Goal: Task Accomplishment & Management: Manage account settings

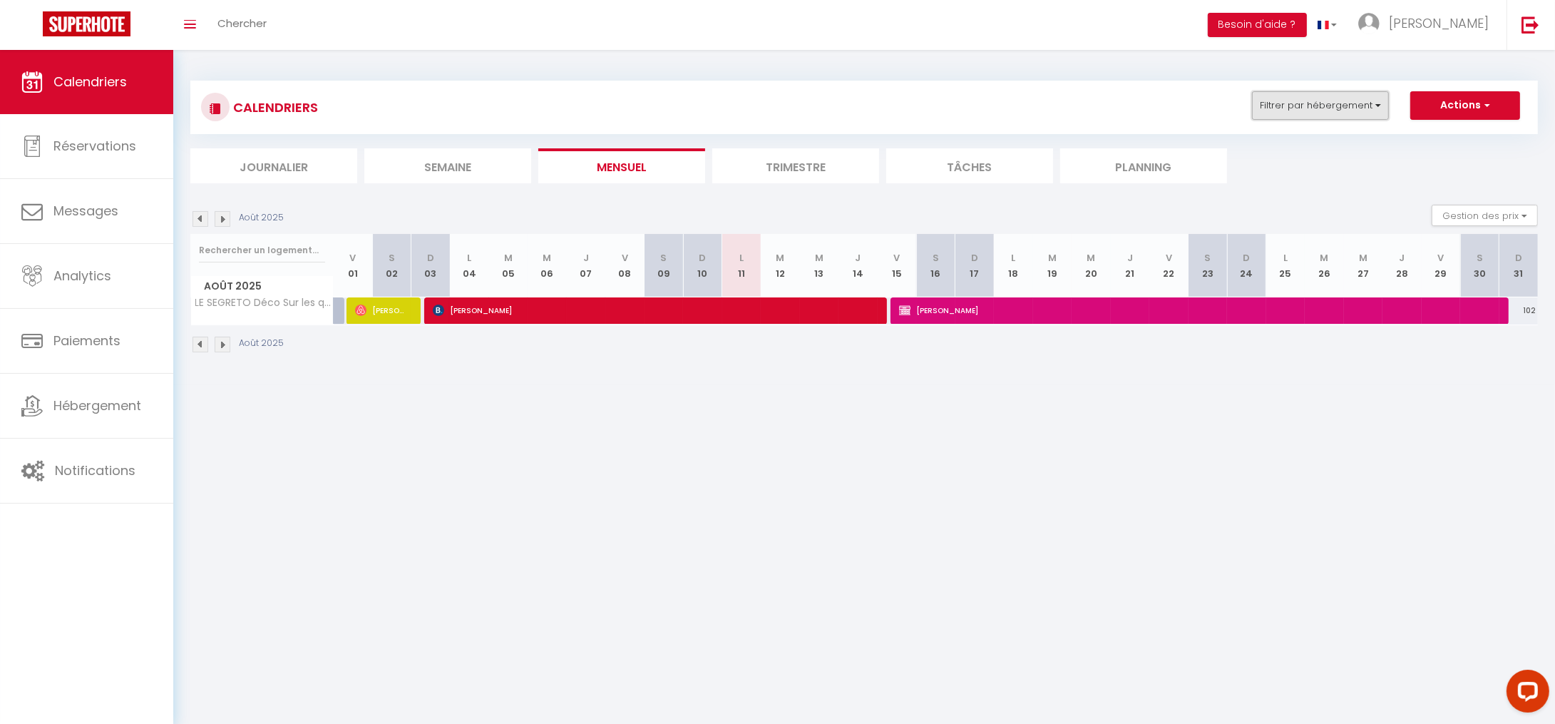
click at [1307, 110] on button "Filtrer par hébergement" at bounding box center [1320, 105] width 137 height 29
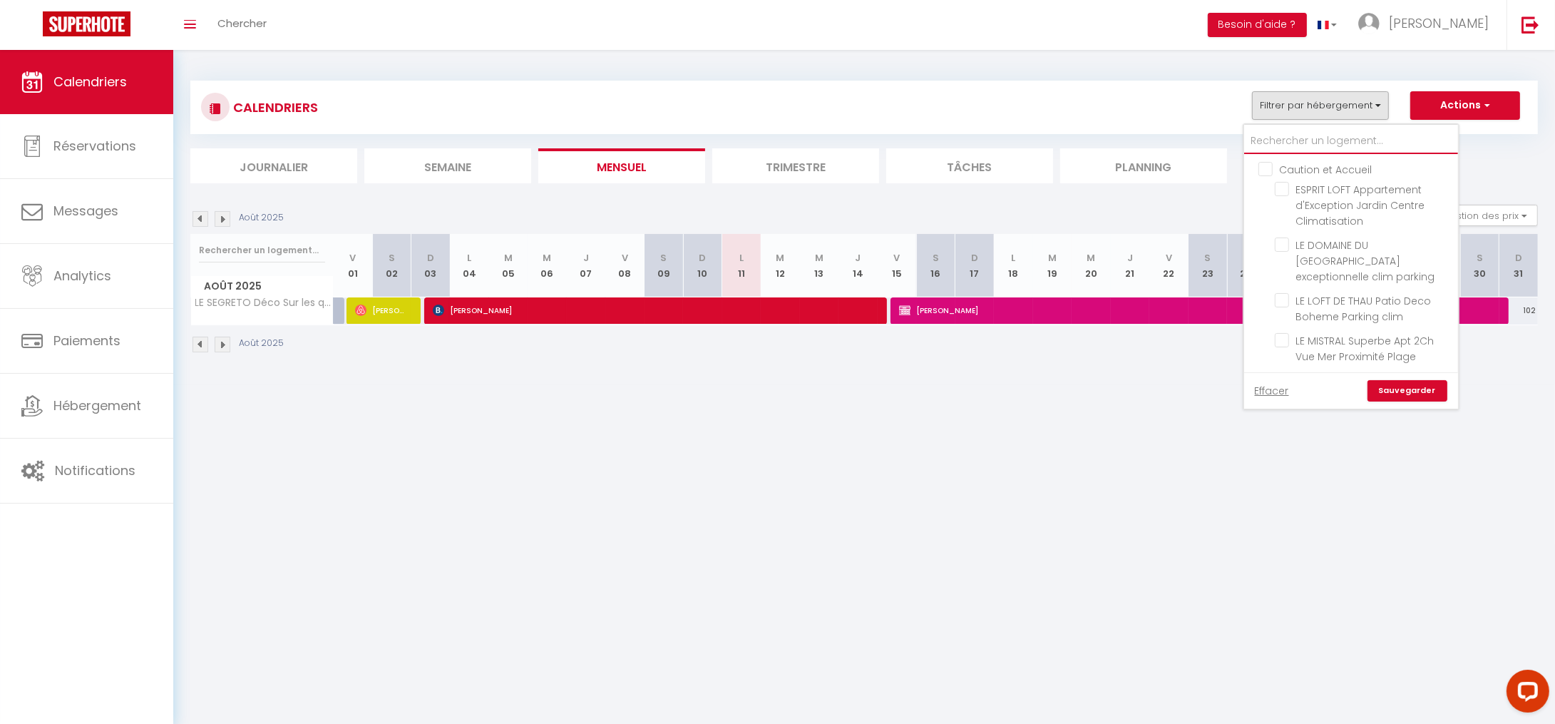
click at [1284, 139] on input "text" at bounding box center [1351, 141] width 214 height 26
type input "l"
checkbox input "false"
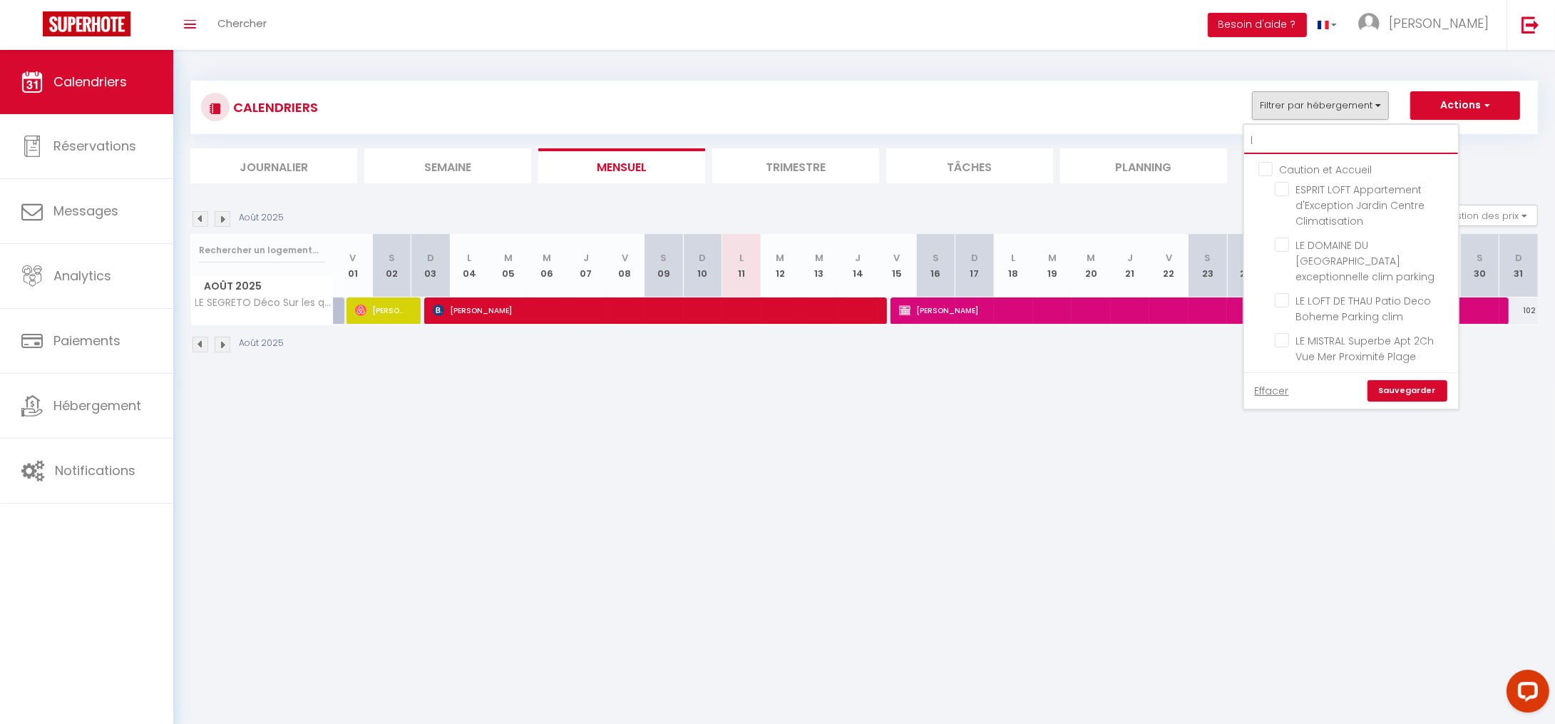
checkbox input "false"
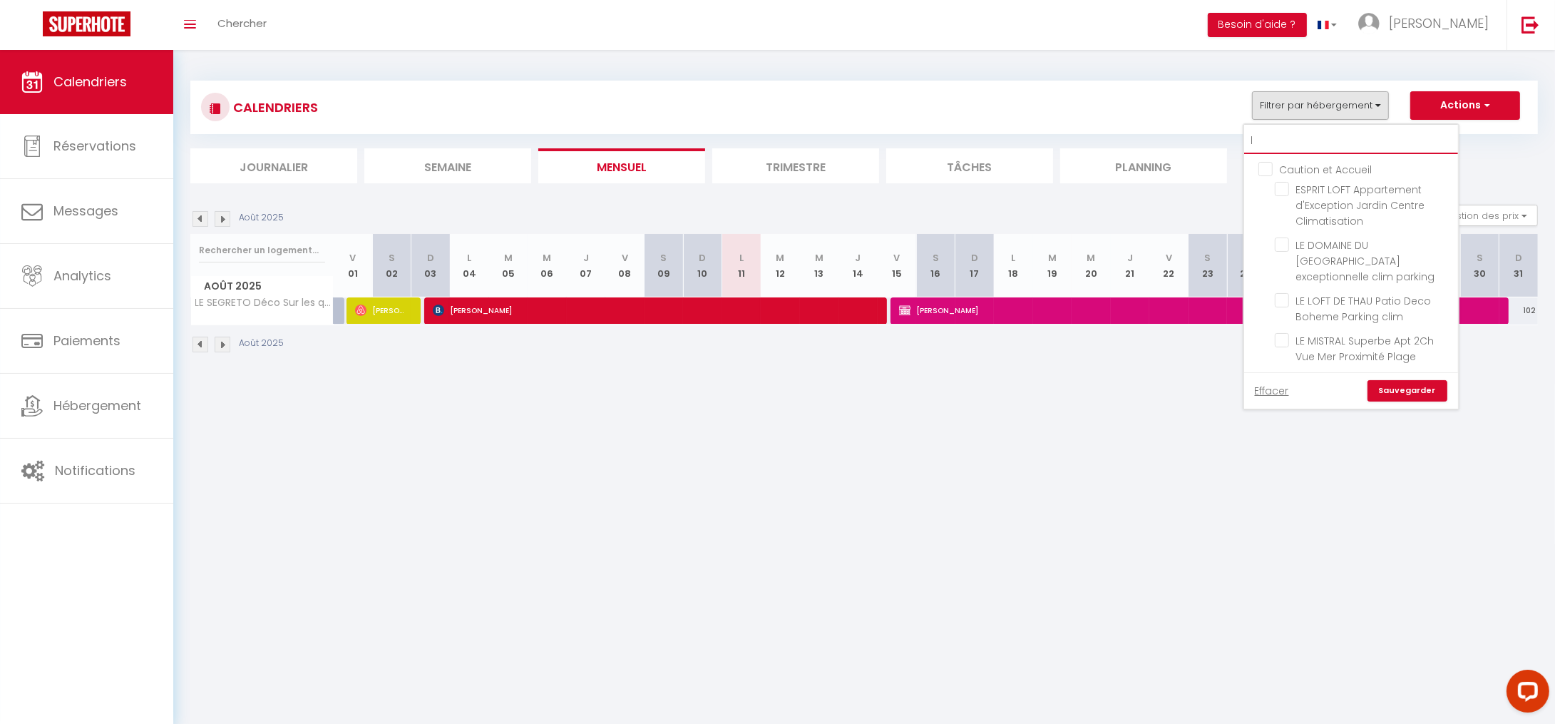
checkbox input "false"
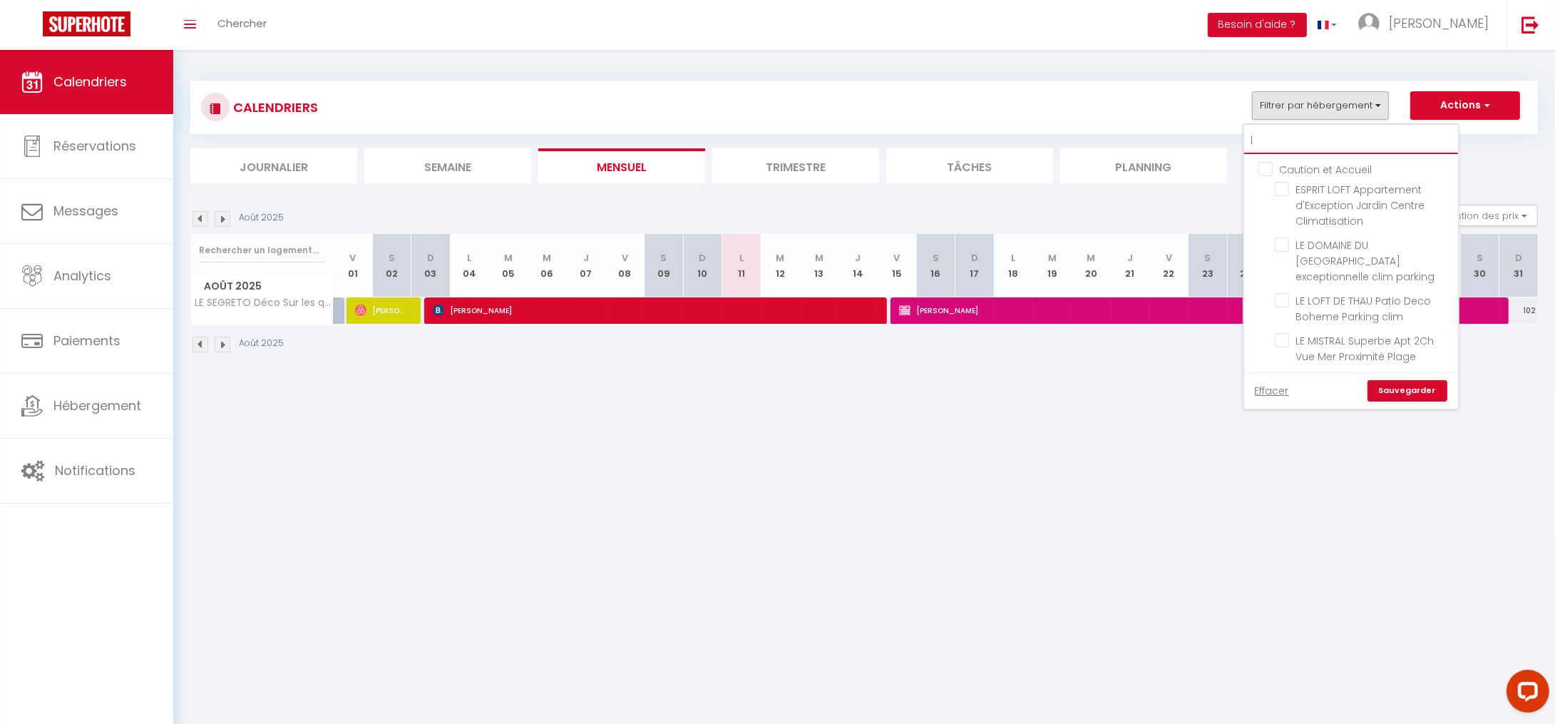
checkbox input "false"
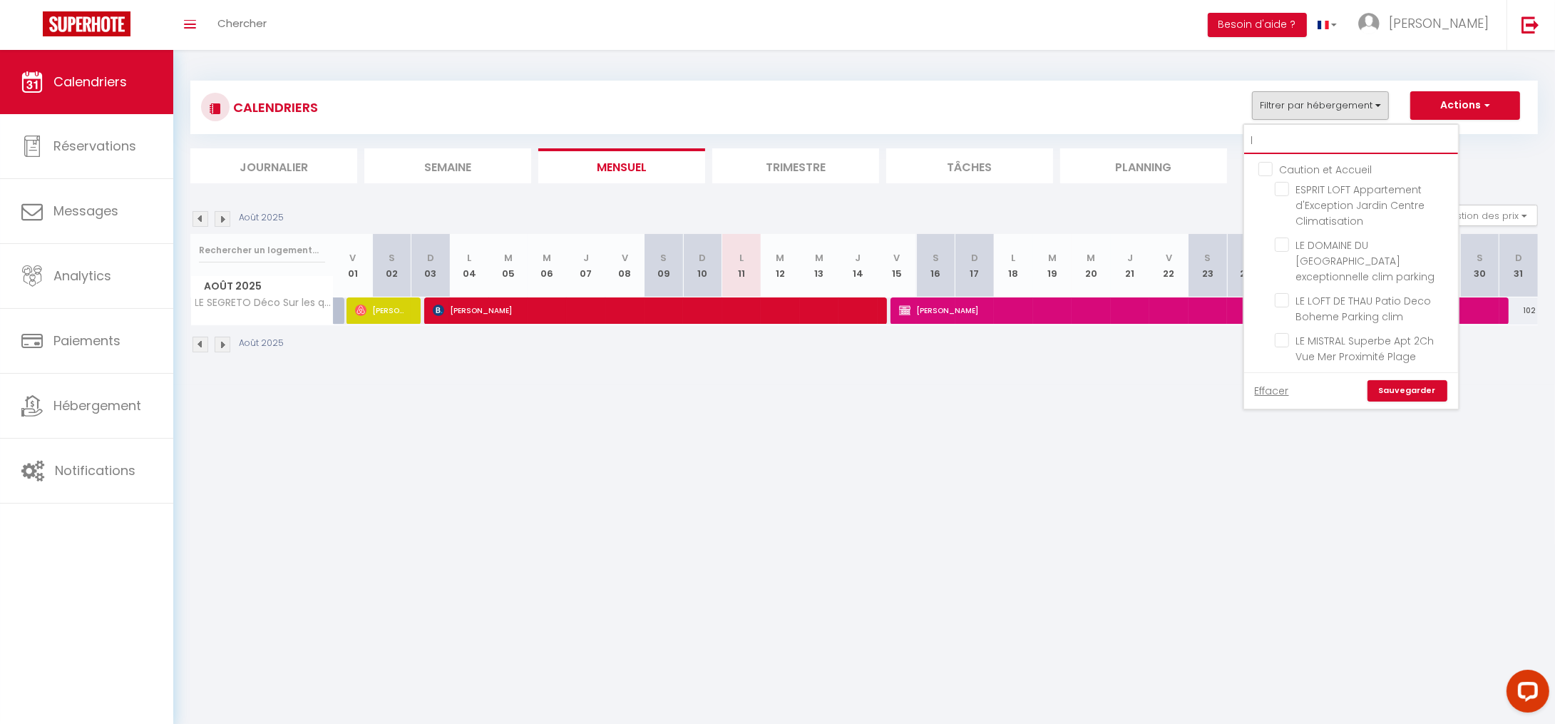
checkbox input "false"
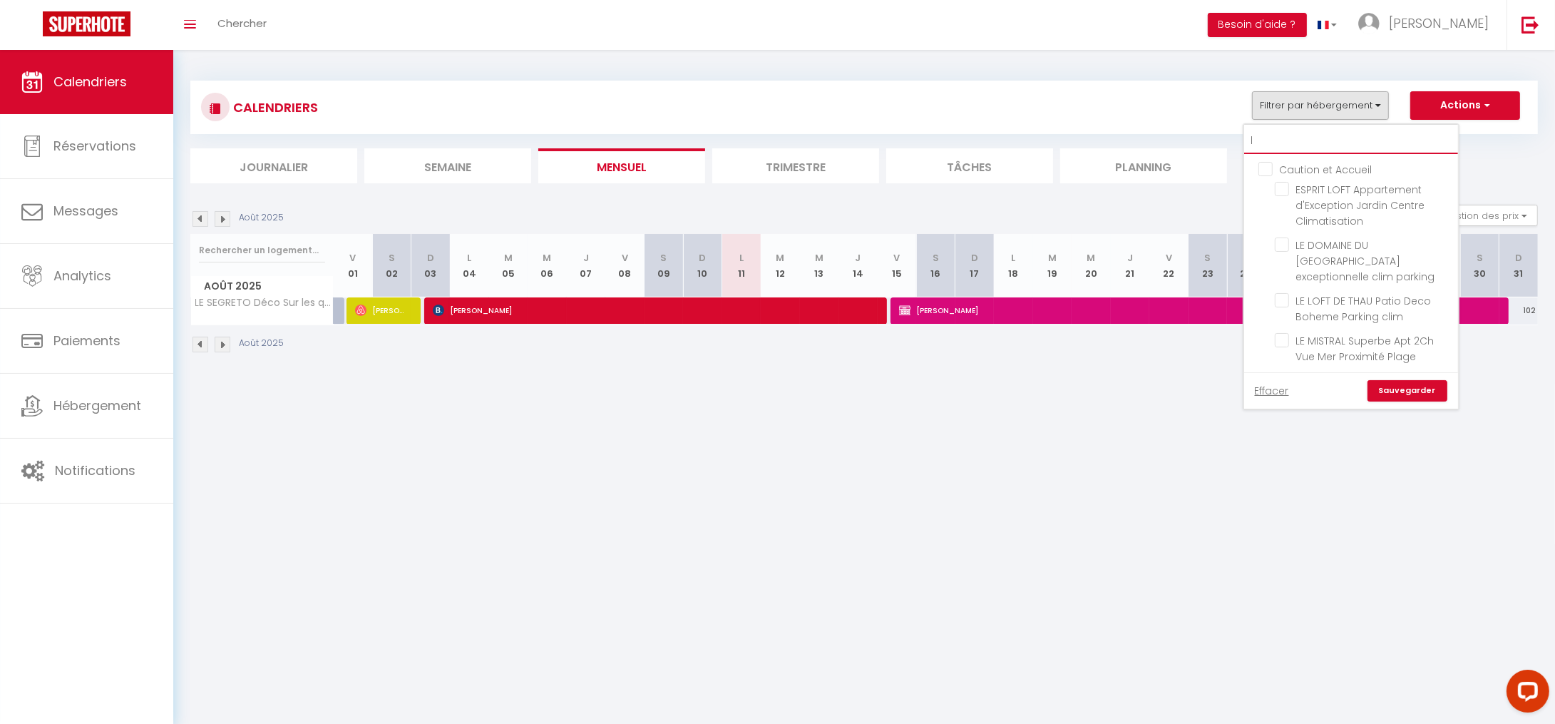
checkbox input "false"
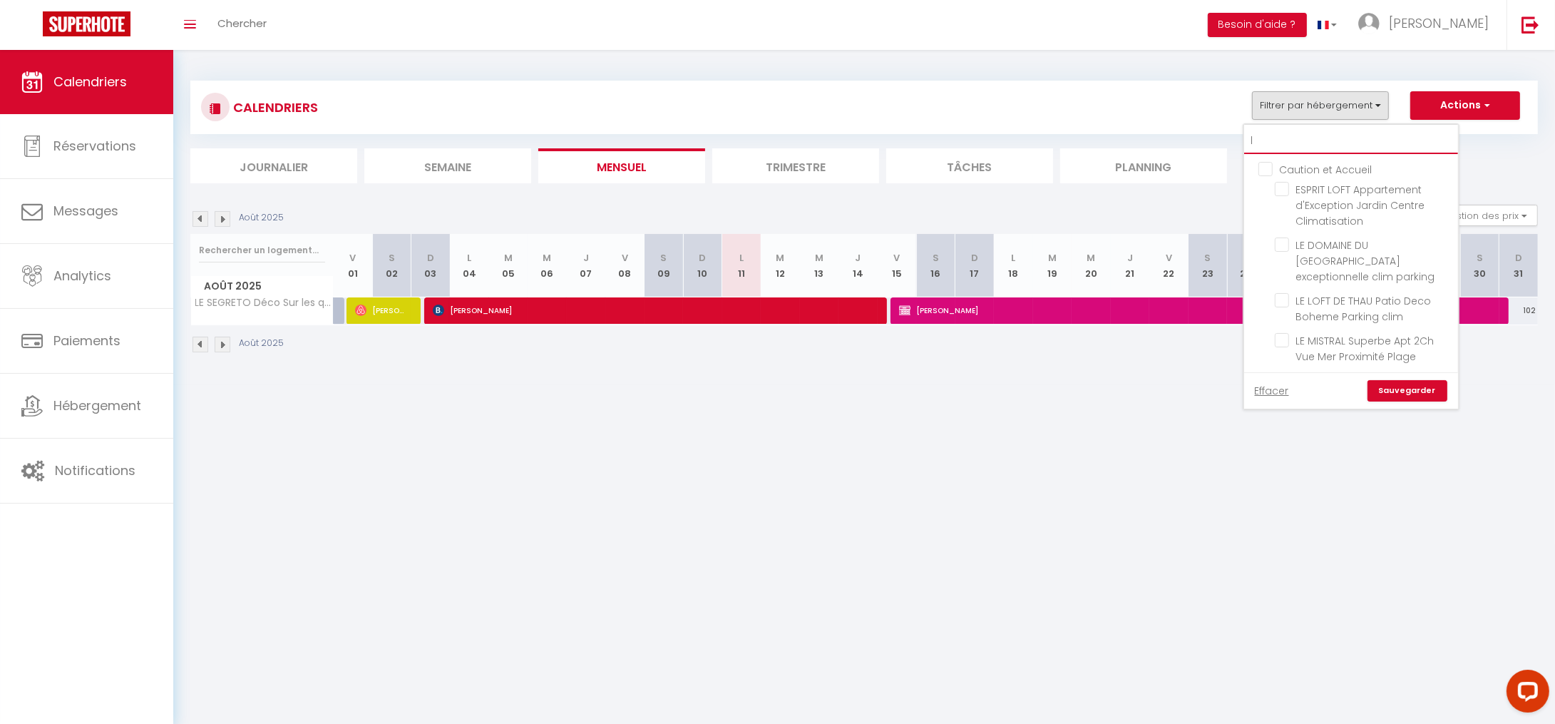
checkbox input "false"
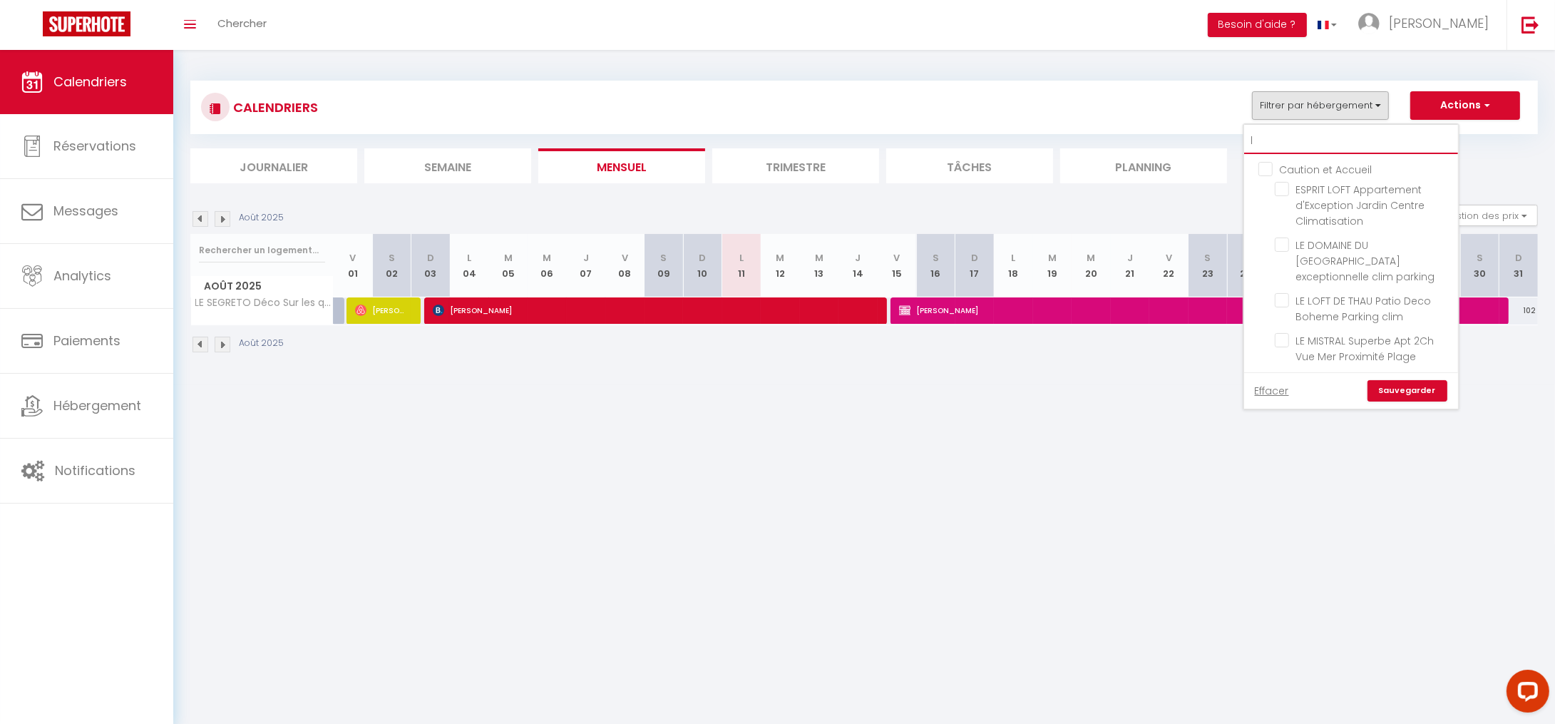
checkbox input "false"
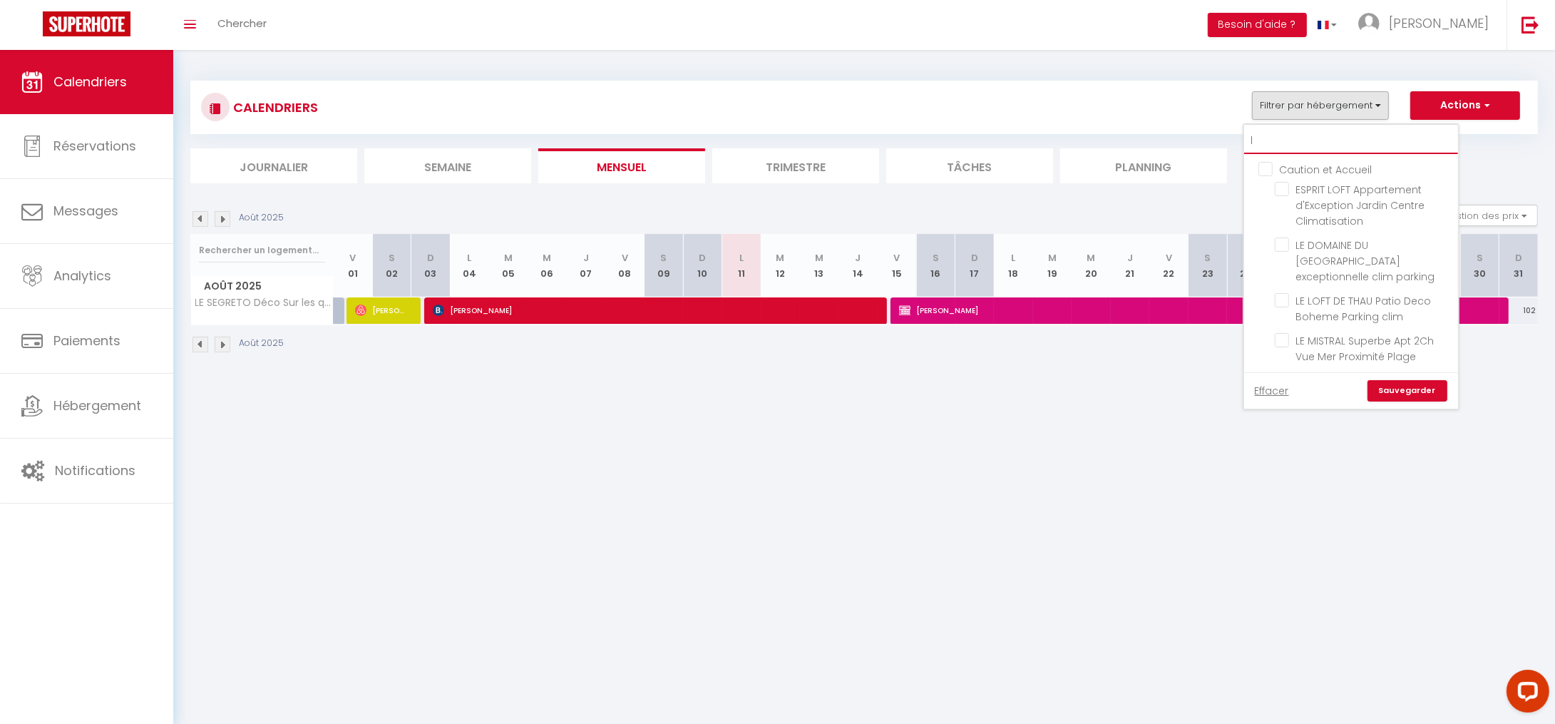
type input "lo"
checkbox input "false"
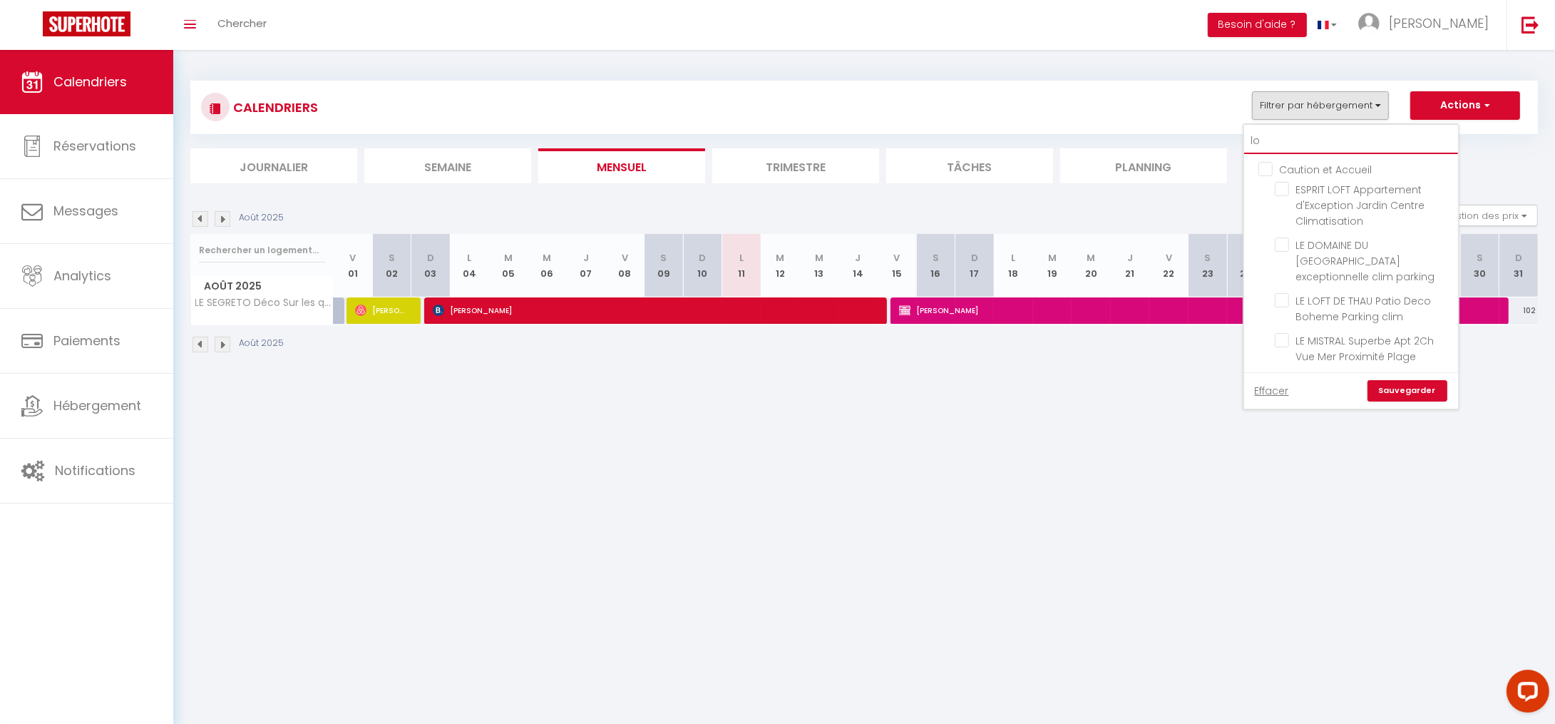
checkbox input "false"
type input "lof"
checkbox input "false"
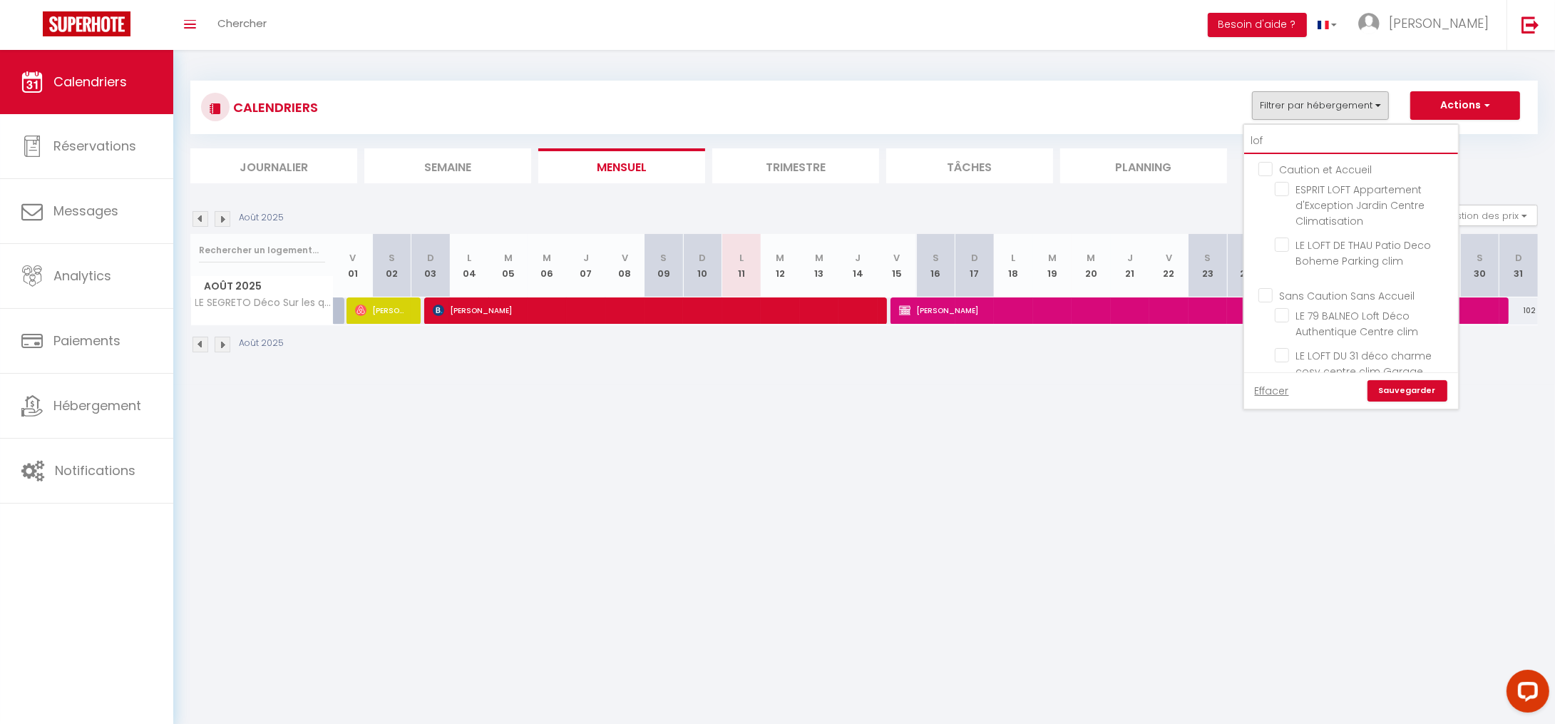
checkbox input "false"
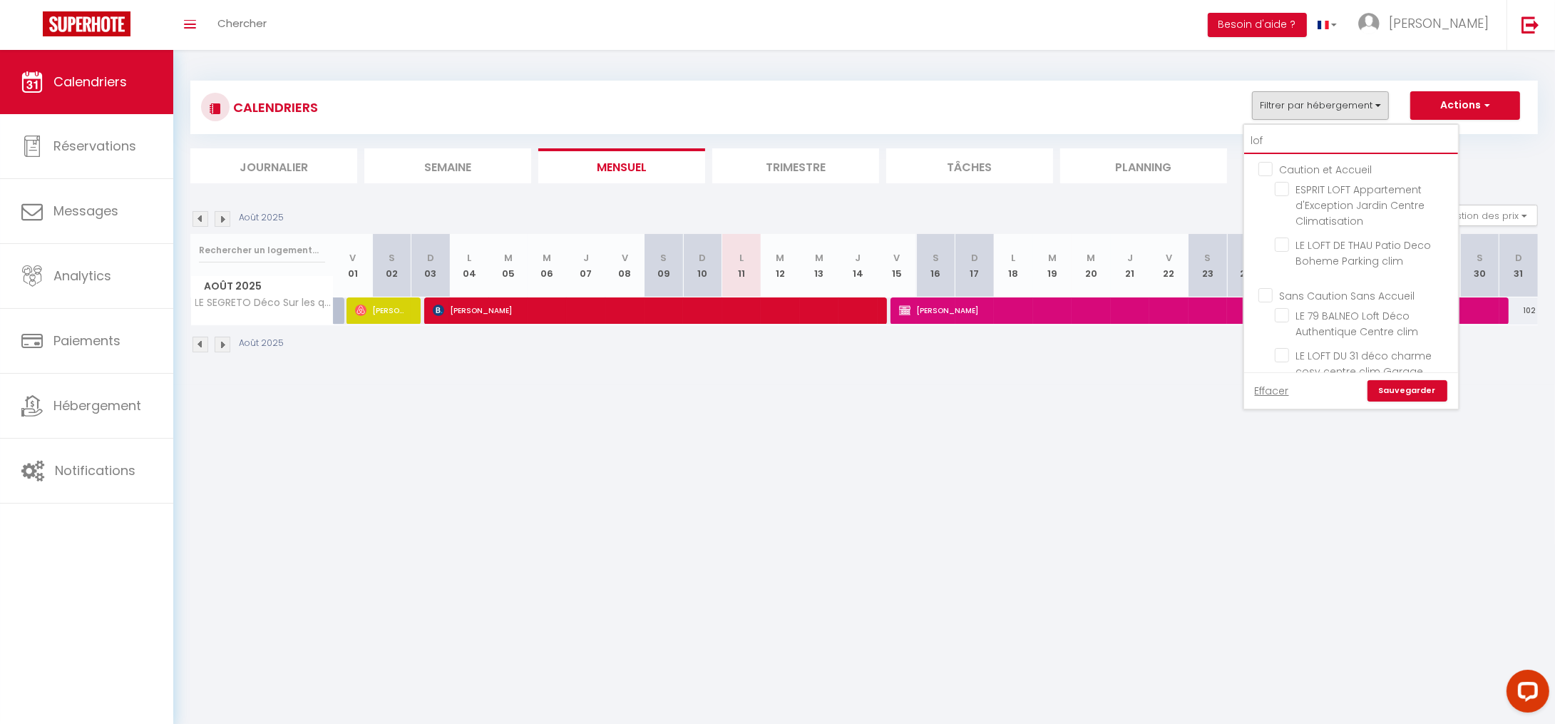
type input "loft"
checkbox input "false"
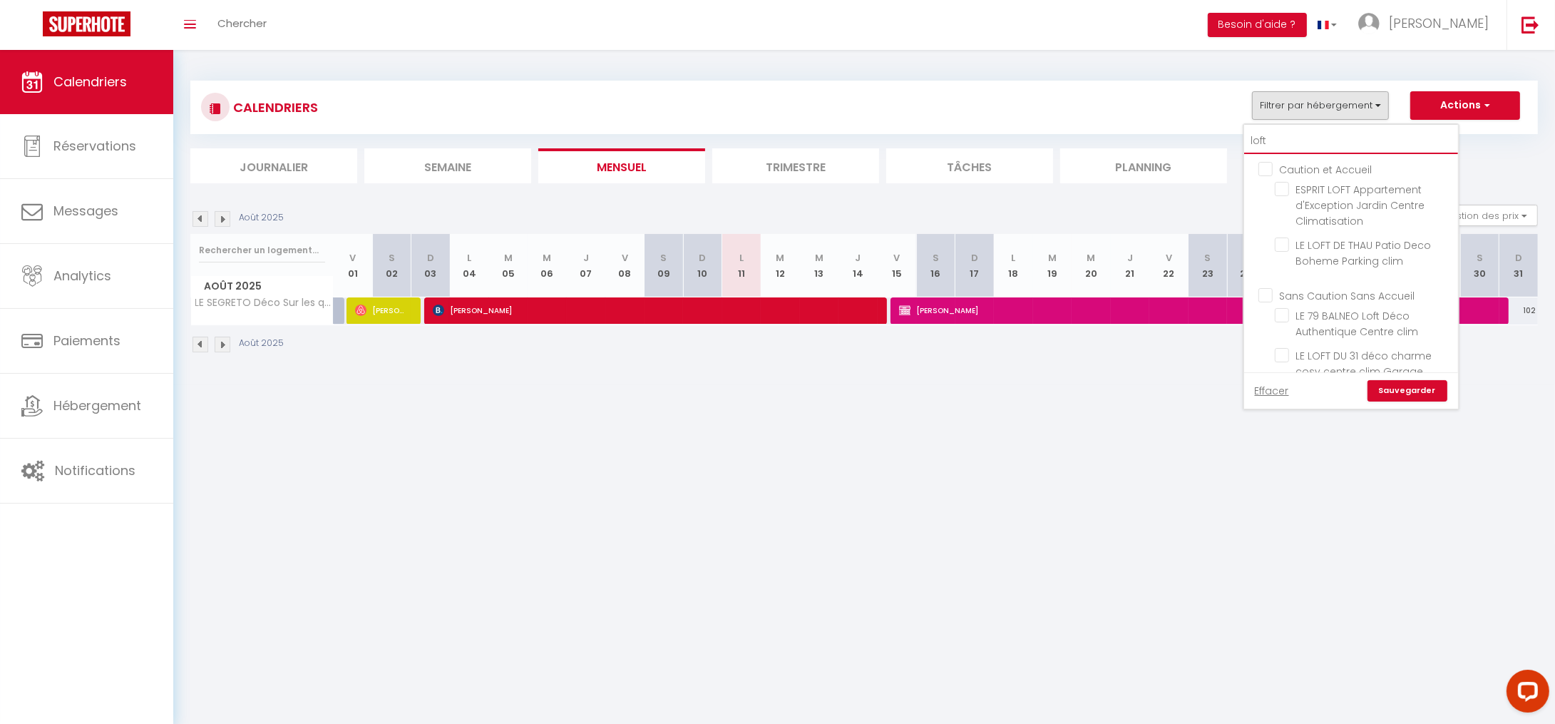
checkbox input "false"
type input "loft"
drag, startPoint x: 1287, startPoint y: 241, endPoint x: 1318, endPoint y: 278, distance: 48.6
click at [1286, 241] on input "LE LOFT DE THAU Patio Deco Boheme Parking clim" at bounding box center [1364, 244] width 178 height 14
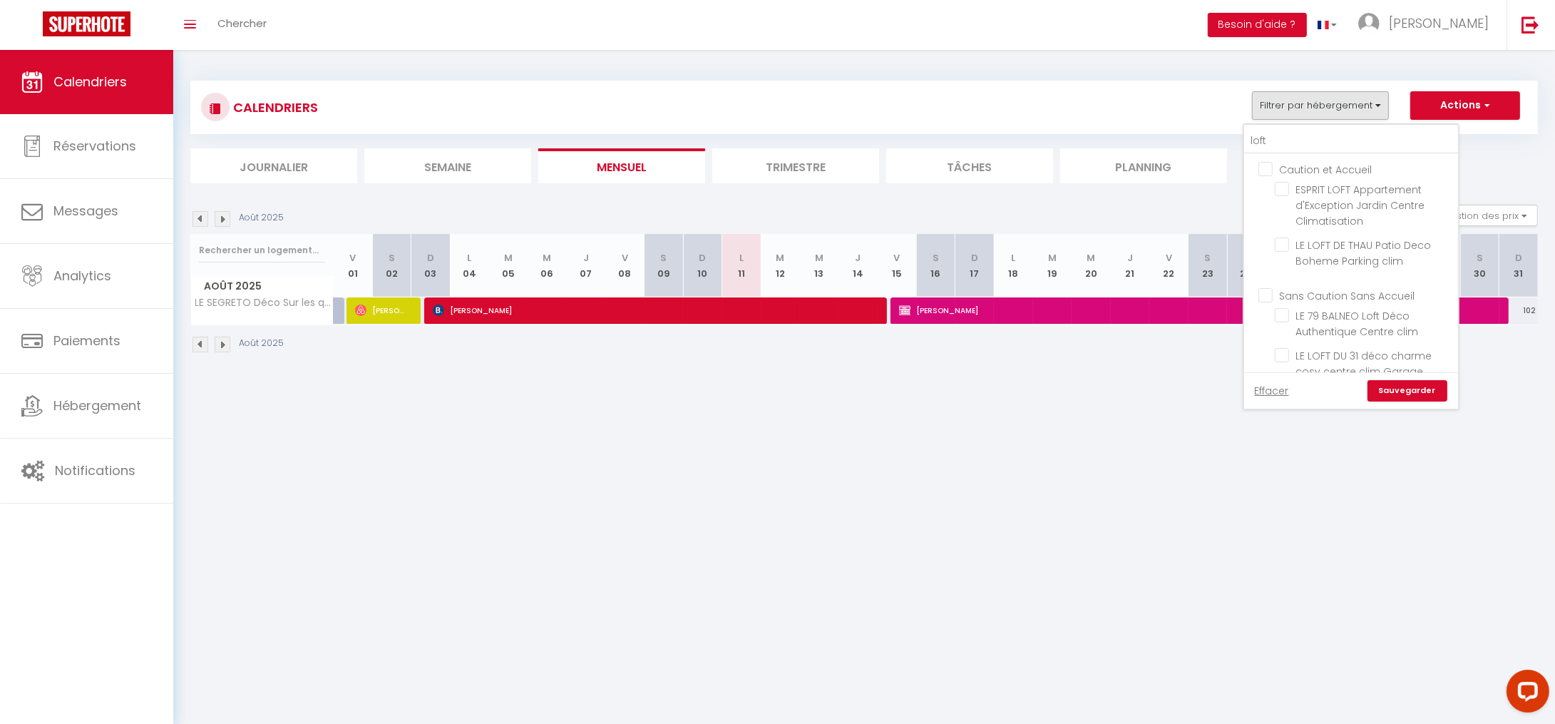
checkbox input "true"
checkbox input "false"
click at [1420, 389] on link "Sauvegarder" at bounding box center [1407, 390] width 80 height 21
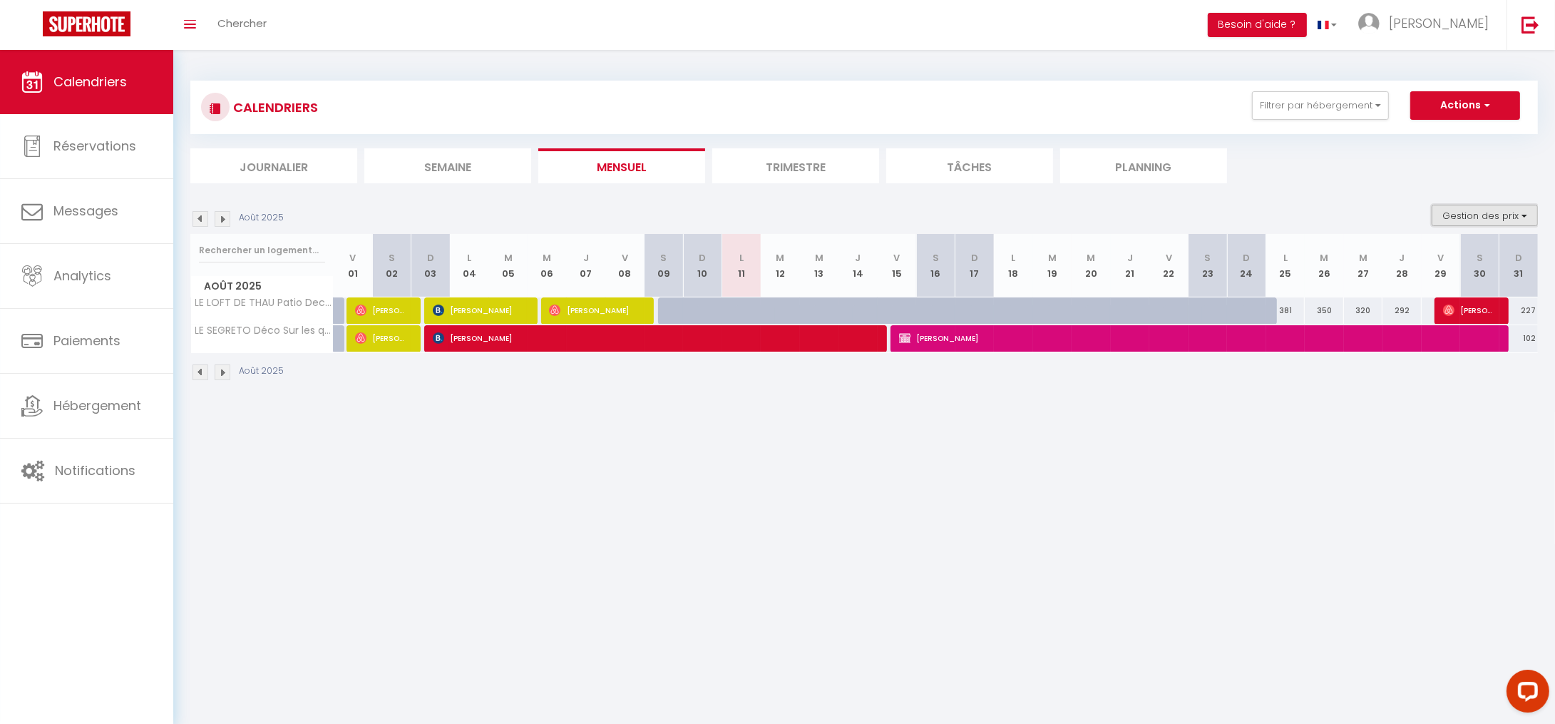
click at [1477, 215] on button "Gestion des prix" at bounding box center [1485, 215] width 106 height 21
click at [1419, 308] on input "Disponibilité" at bounding box center [1473, 309] width 128 height 14
checkbox input "true"
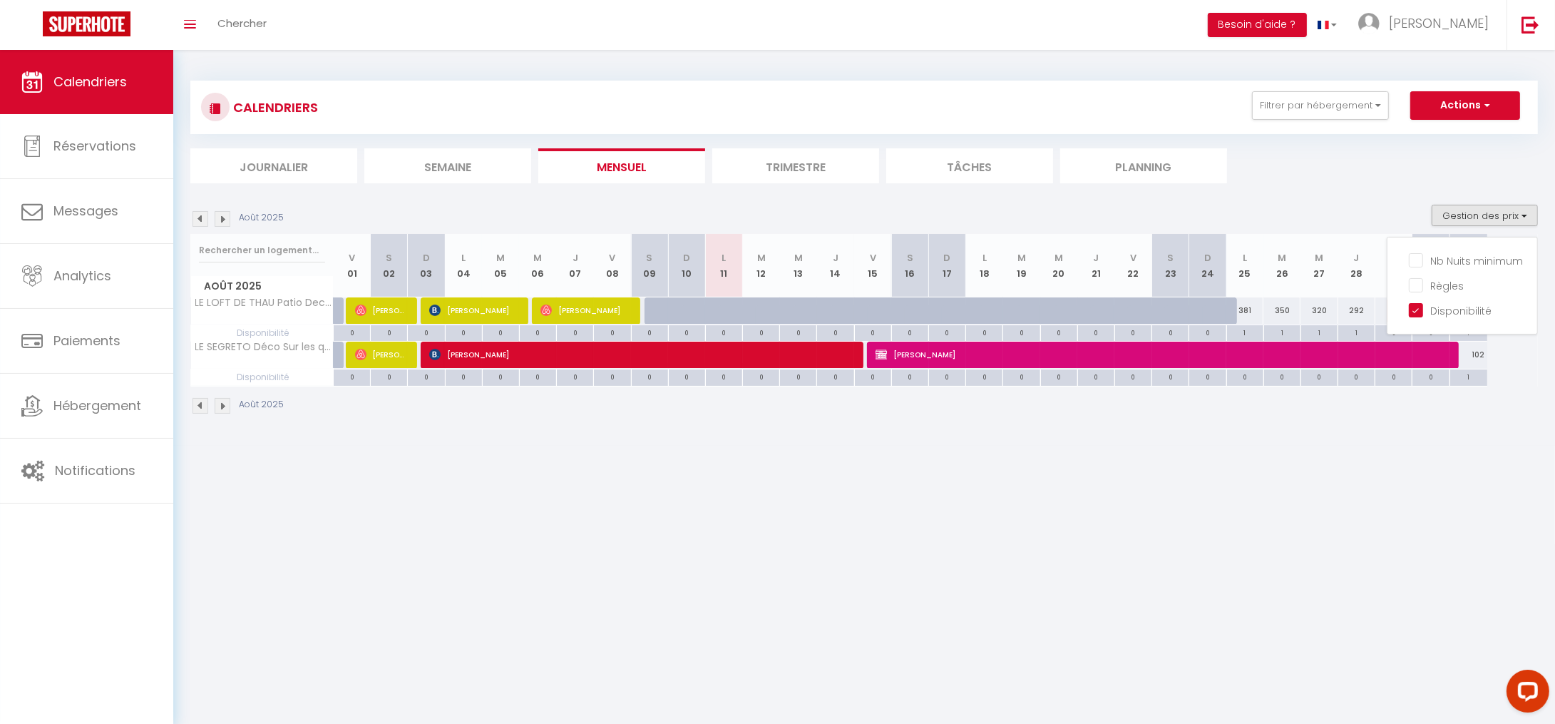
click at [717, 537] on body "Questions et aide sur la MIGRATION - [GEOGRAPHIC_DATA] ouverte de 13 à 14h puis…" at bounding box center [777, 412] width 1555 height 724
click at [1474, 217] on button "Gestion des prix" at bounding box center [1485, 215] width 106 height 21
click at [1418, 259] on input "Nb Nuits minimum" at bounding box center [1473, 259] width 128 height 14
checkbox input "true"
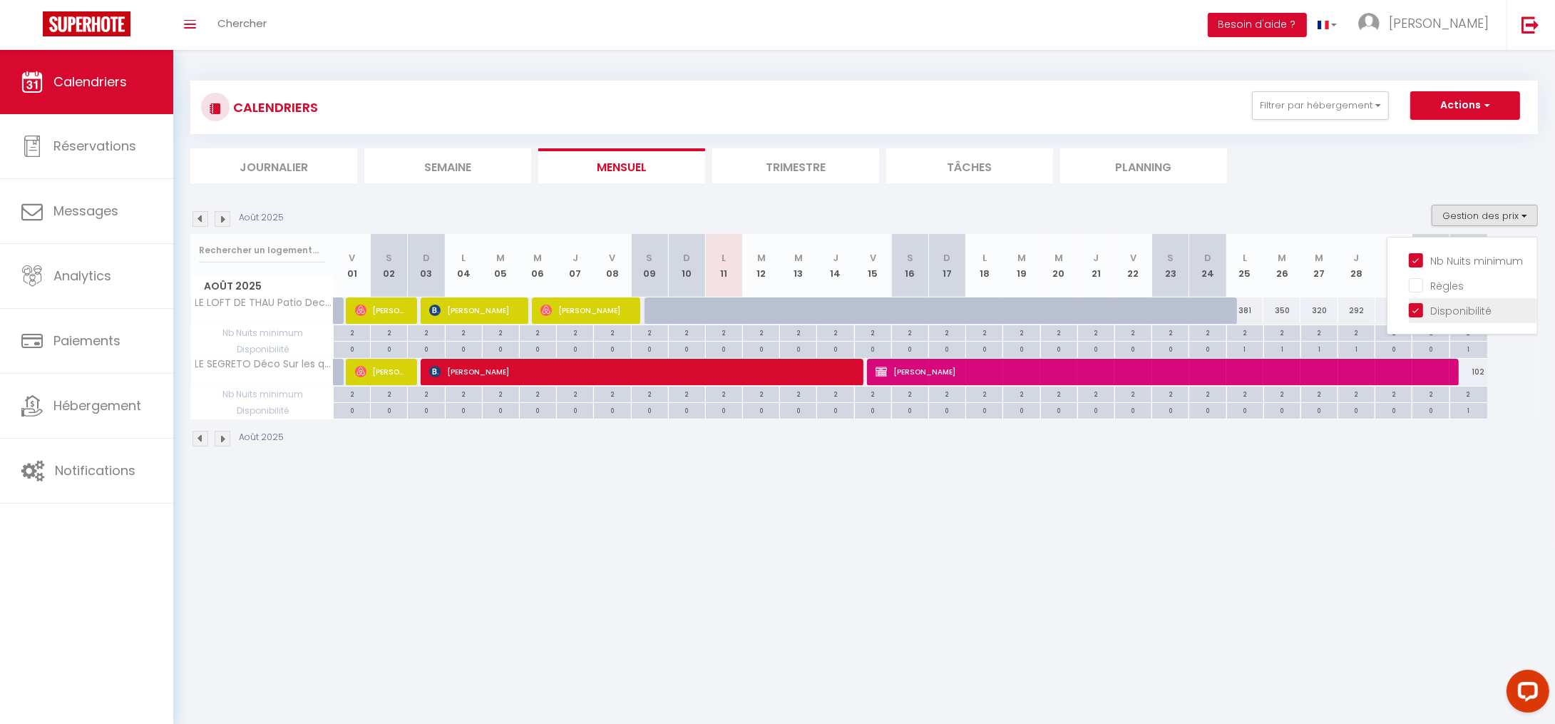
click at [1420, 307] on input "Disponibilité" at bounding box center [1473, 309] width 128 height 14
checkbox input "false"
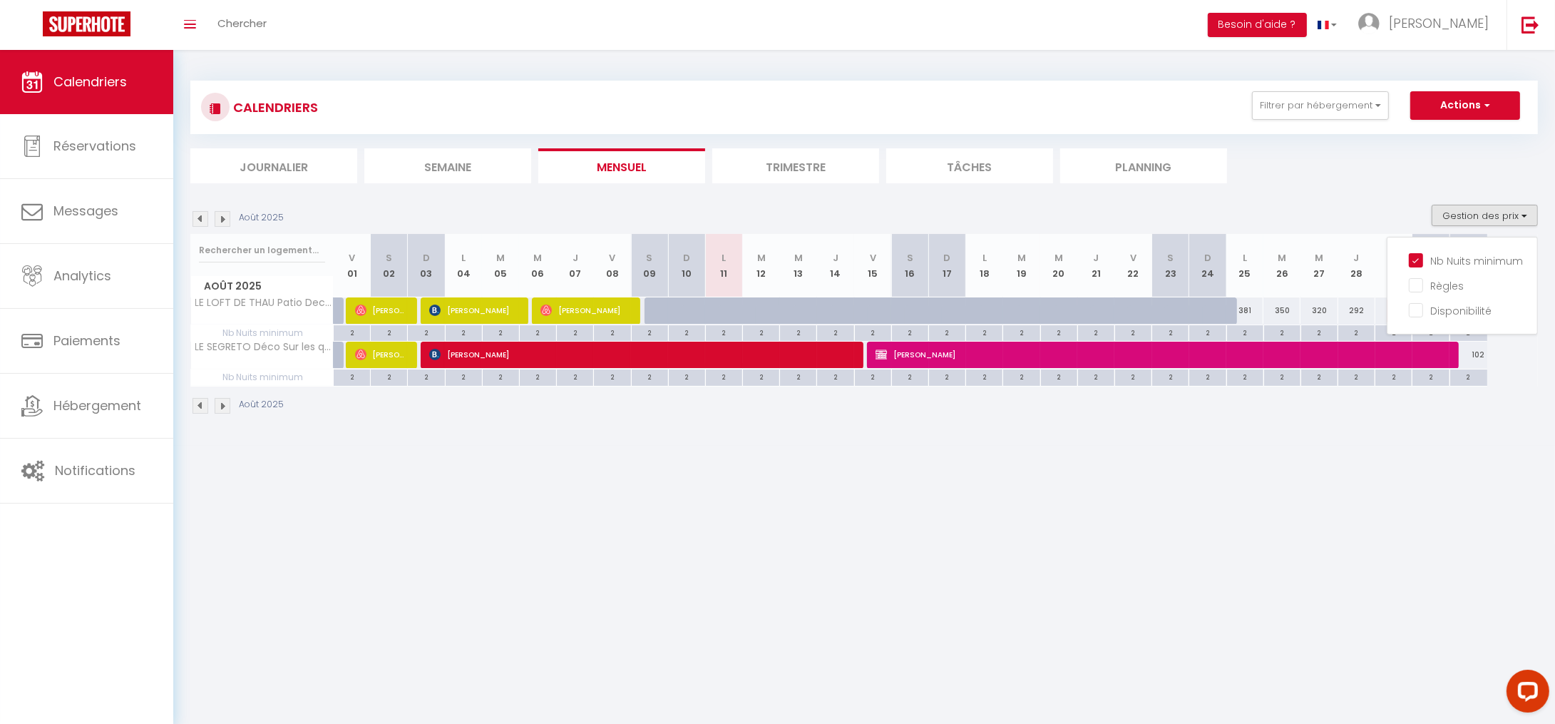
click at [923, 553] on body "Questions et aide sur la MIGRATION - [GEOGRAPHIC_DATA] ouverte de 13 à 14h puis…" at bounding box center [777, 412] width 1555 height 724
click at [217, 405] on img at bounding box center [223, 406] width 16 height 16
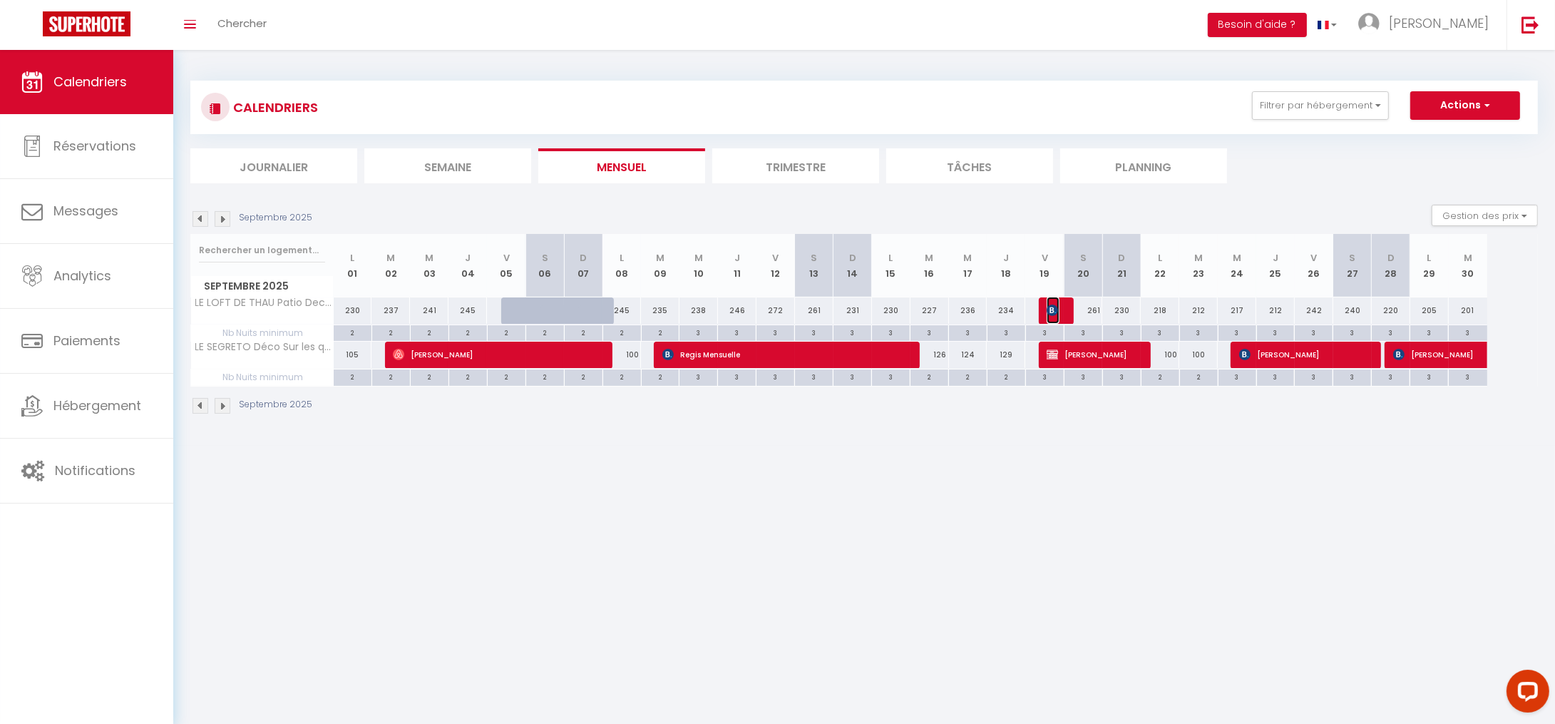
click at [1056, 314] on img at bounding box center [1052, 309] width 11 height 11
select select "OK"
select select "KO"
select select "0"
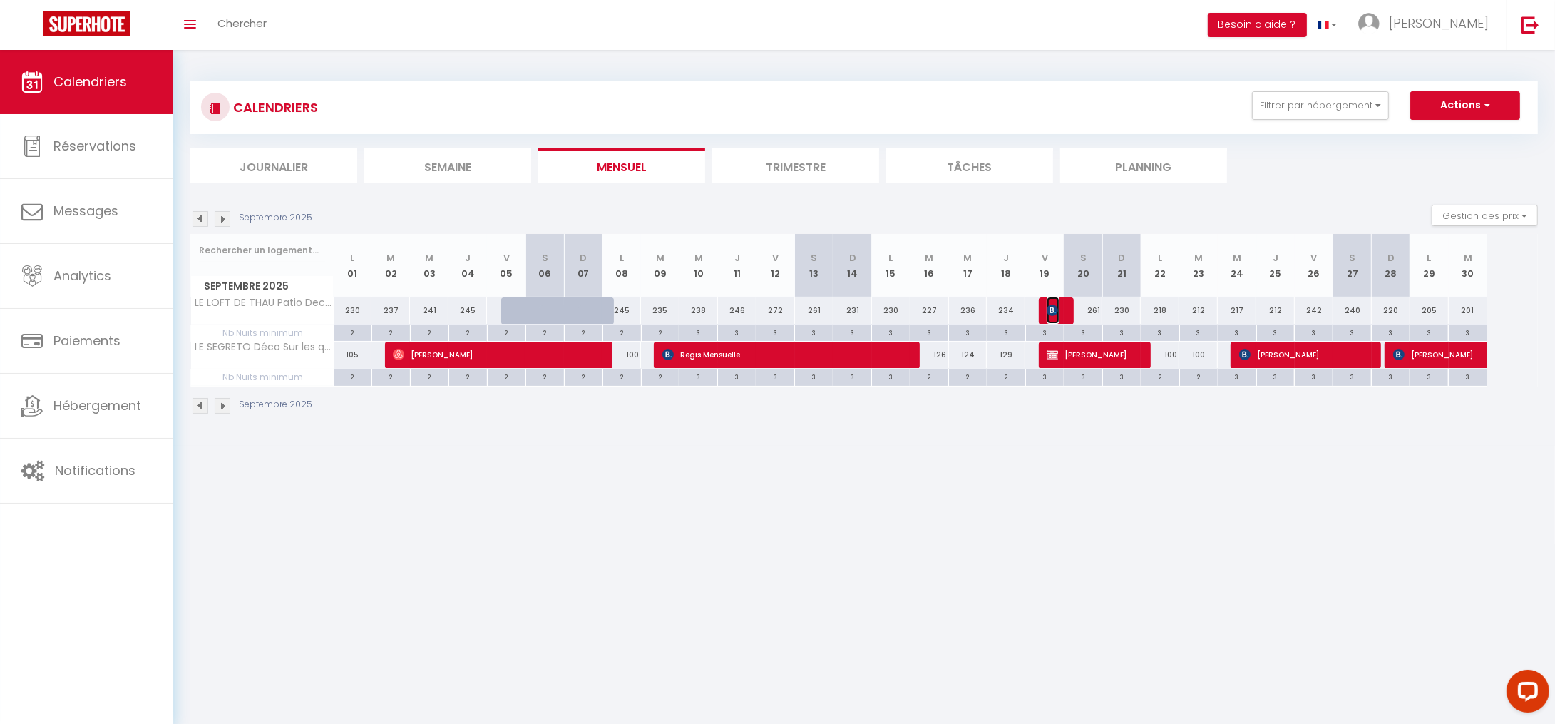
select select "1"
select select
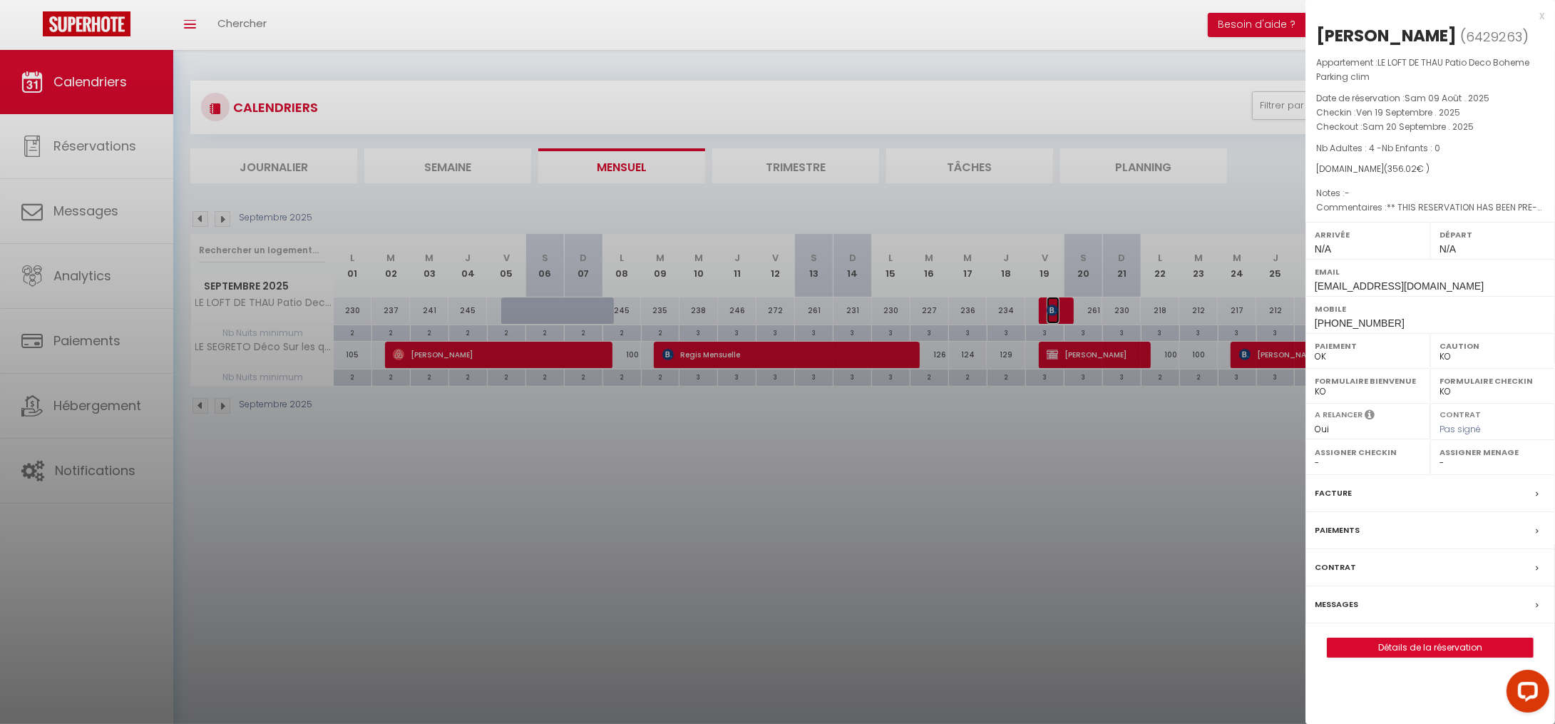
select select "23397"
select select "25610"
click at [1406, 647] on link "Détails de la réservation" at bounding box center [1430, 647] width 205 height 19
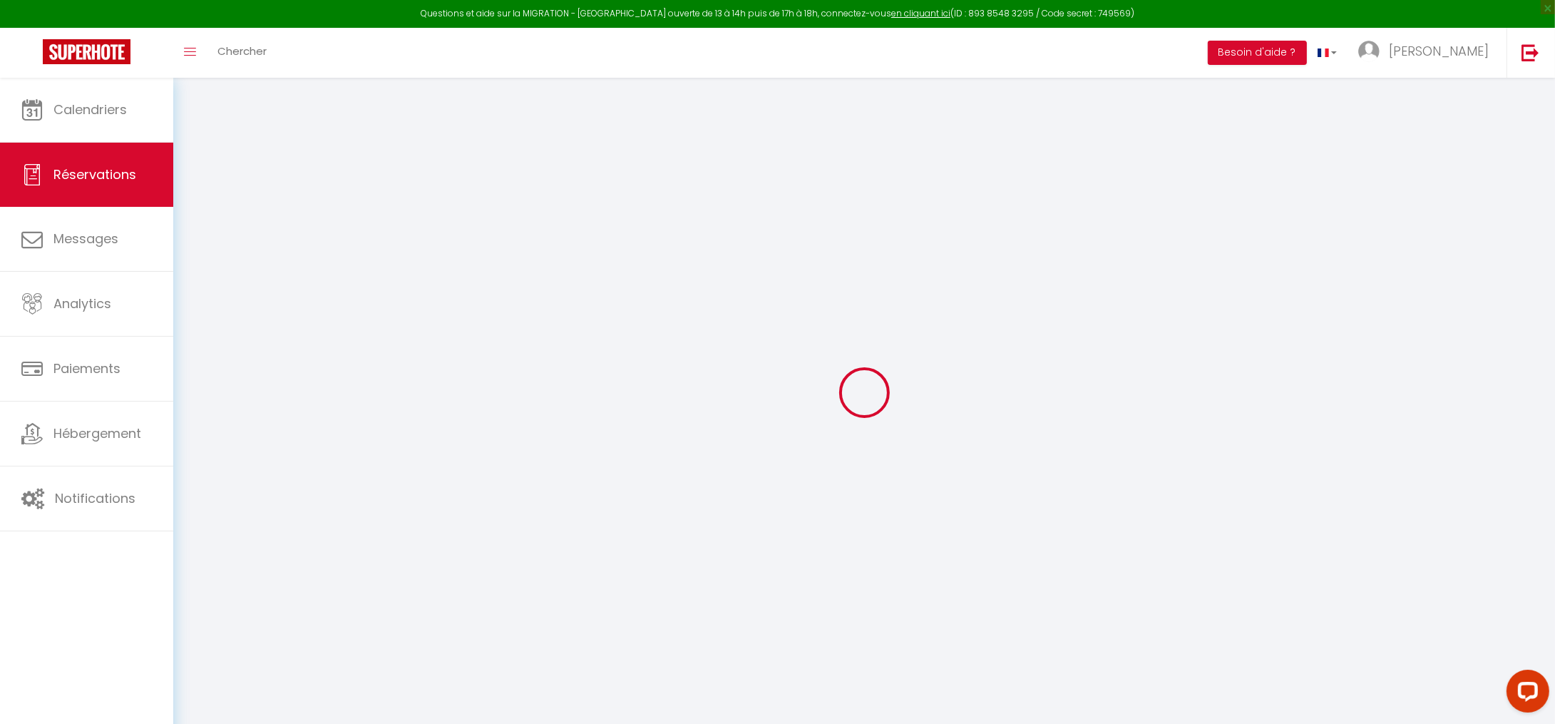
select select
checkbox input "false"
select select
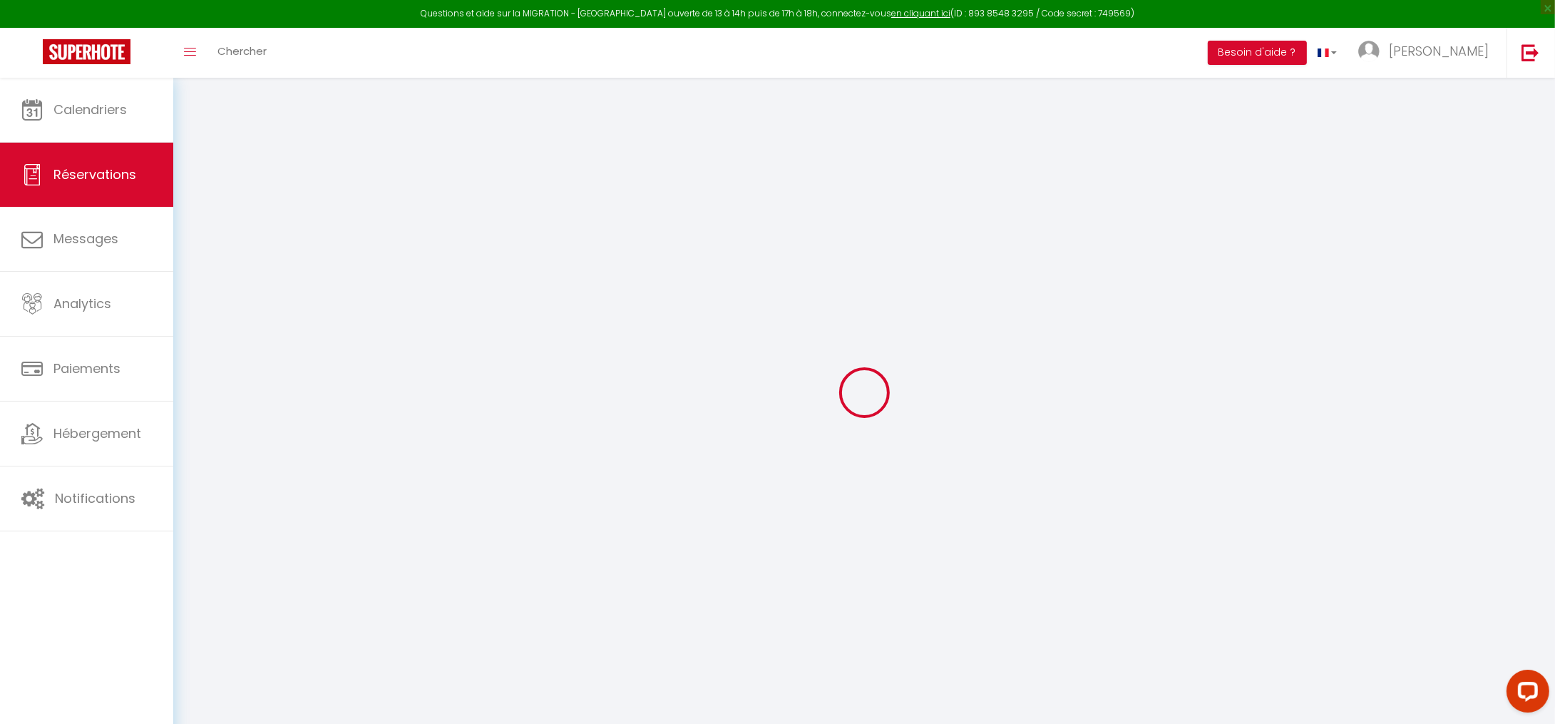
checkbox input "false"
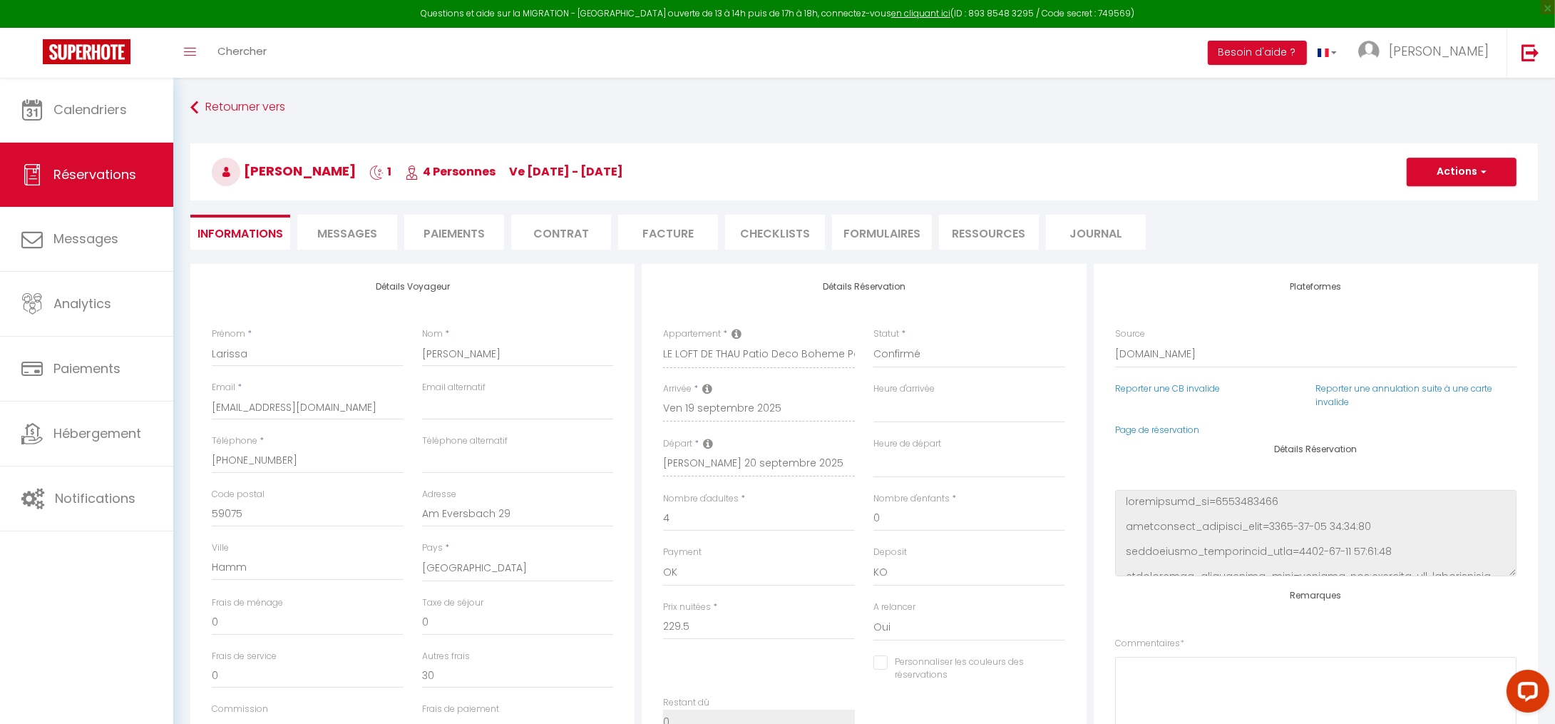
select select
checkbox input "false"
type textarea "** THIS RESERVATION HAS BEEN PRE-PAID ** BOOKING NOTE : Payment charge is EUR 4…"
type input "80"
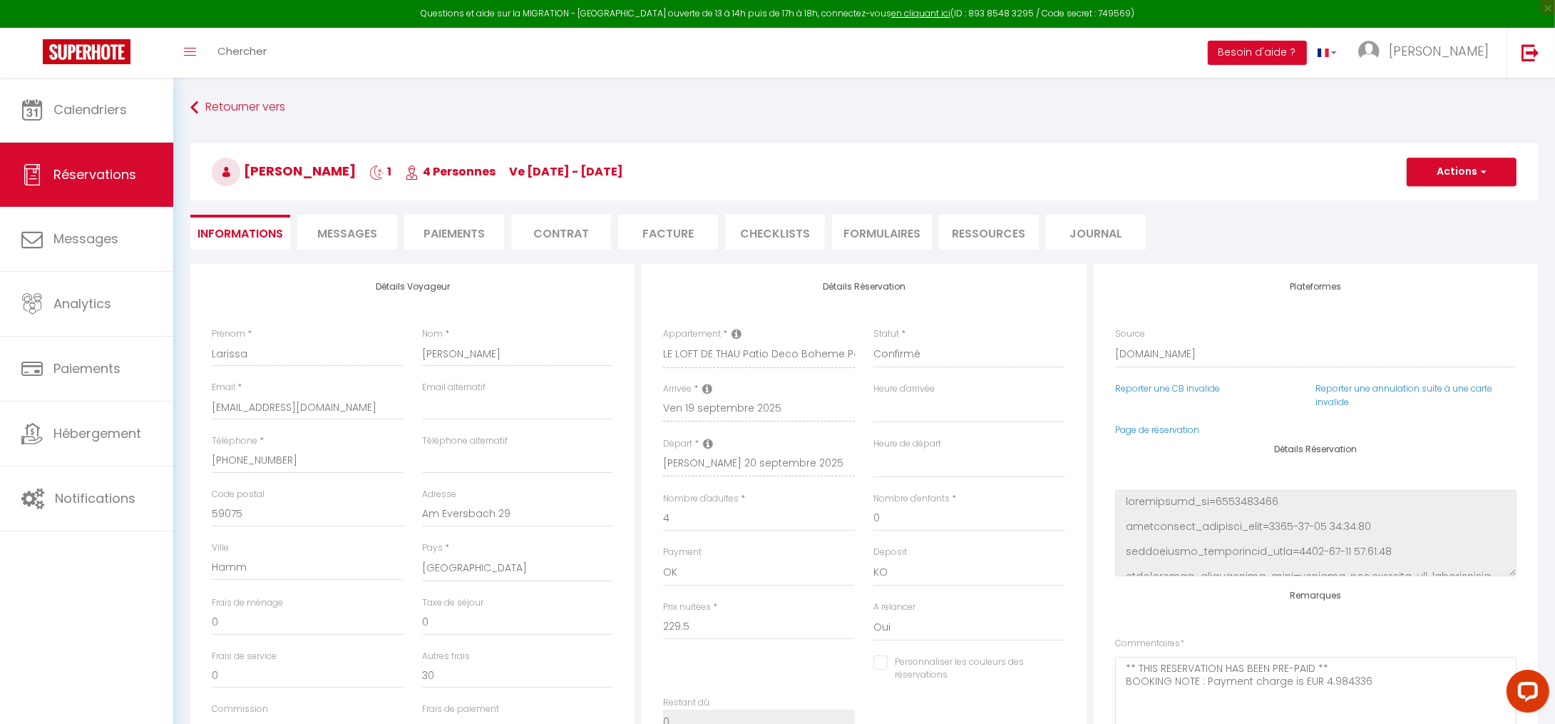
type input "16.52"
select select
checkbox input "false"
select select
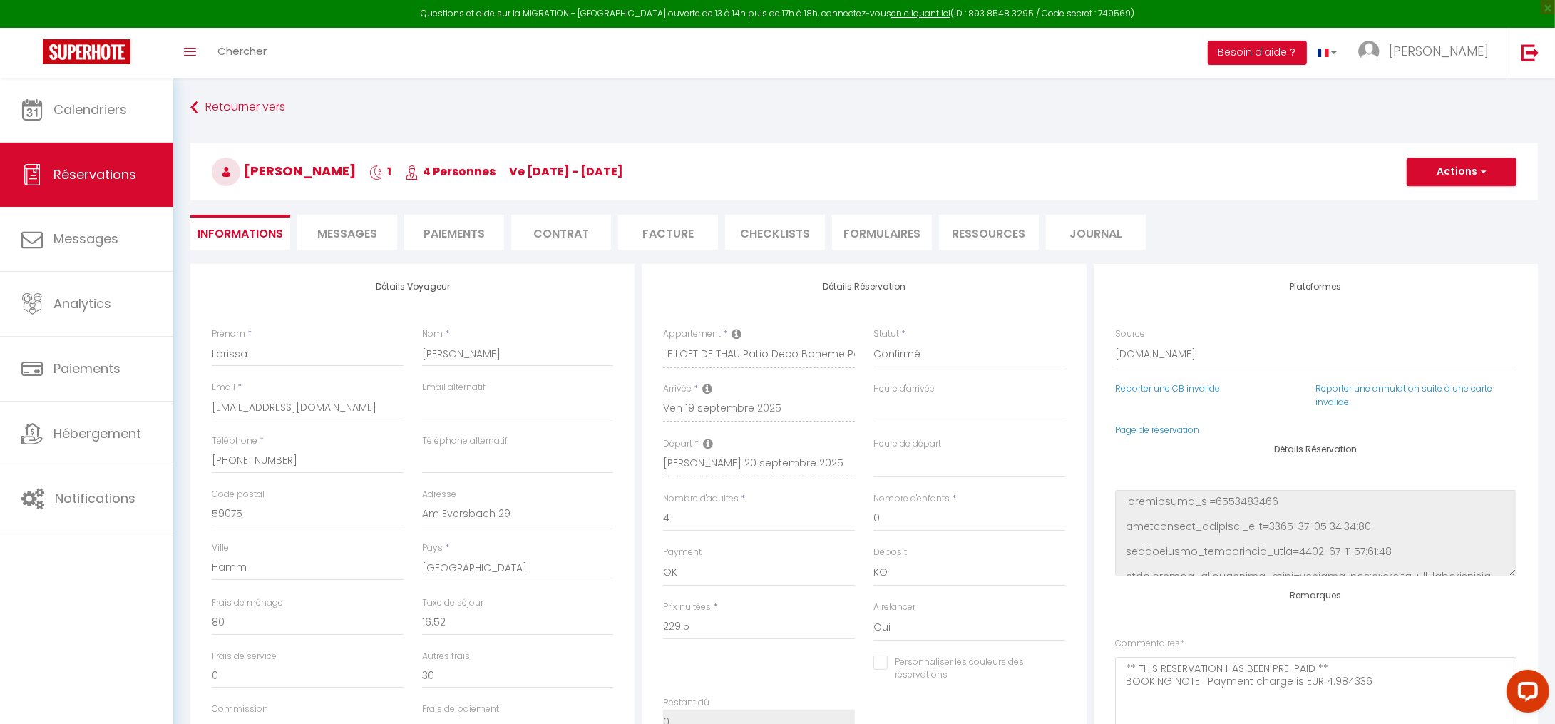
select select
click at [1179, 431] on link "Page de réservation" at bounding box center [1157, 429] width 84 height 12
click at [51, 123] on link "Calendriers" at bounding box center [86, 110] width 173 height 64
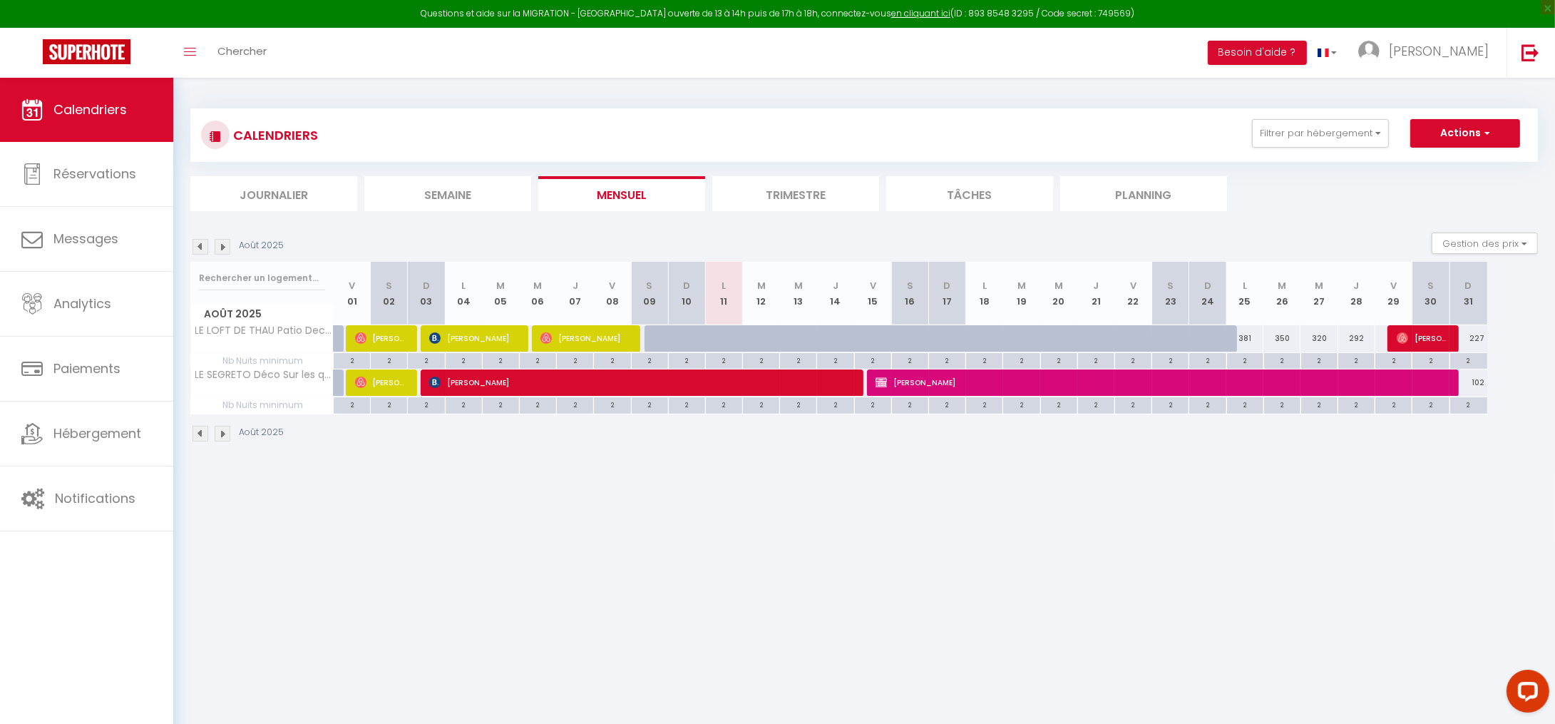
click at [218, 246] on img at bounding box center [223, 247] width 16 height 16
select select
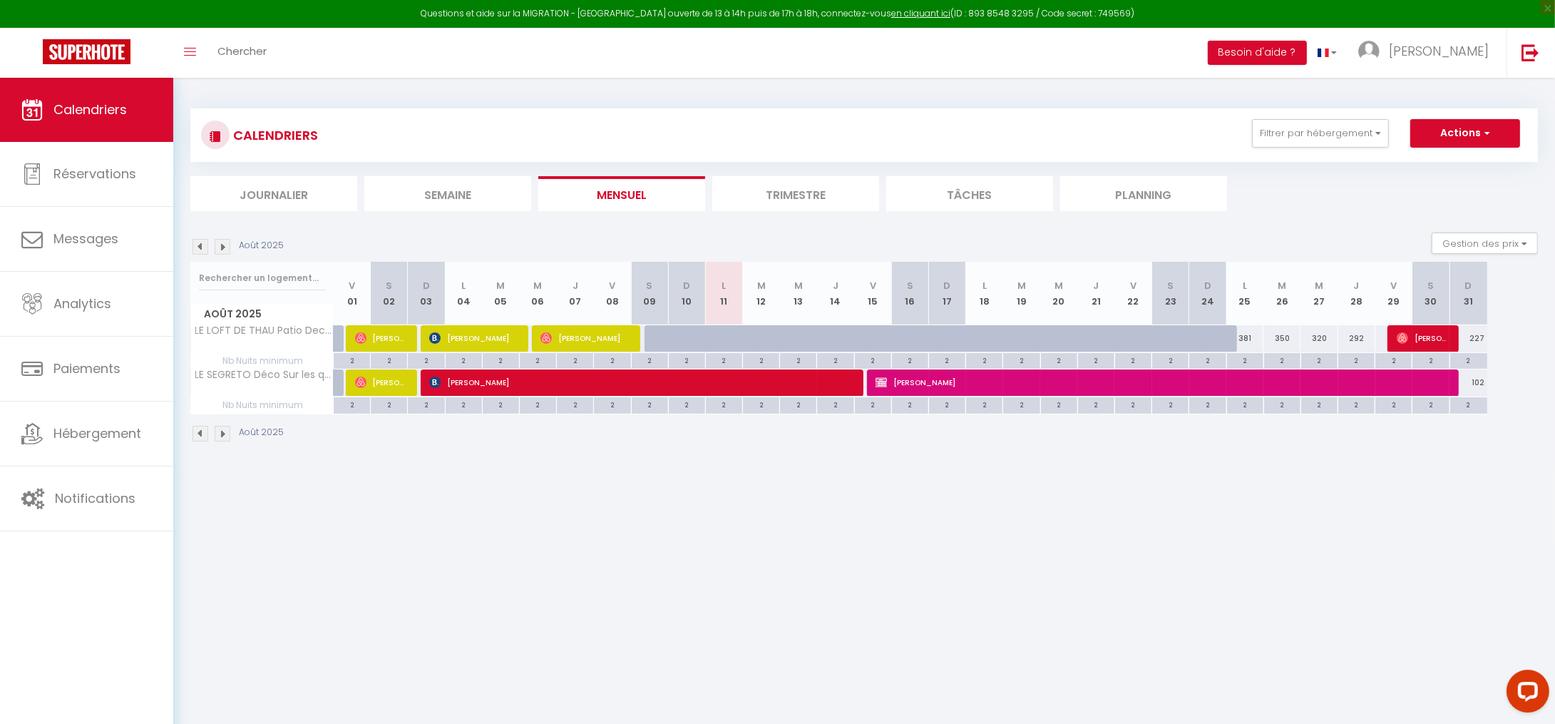
select select
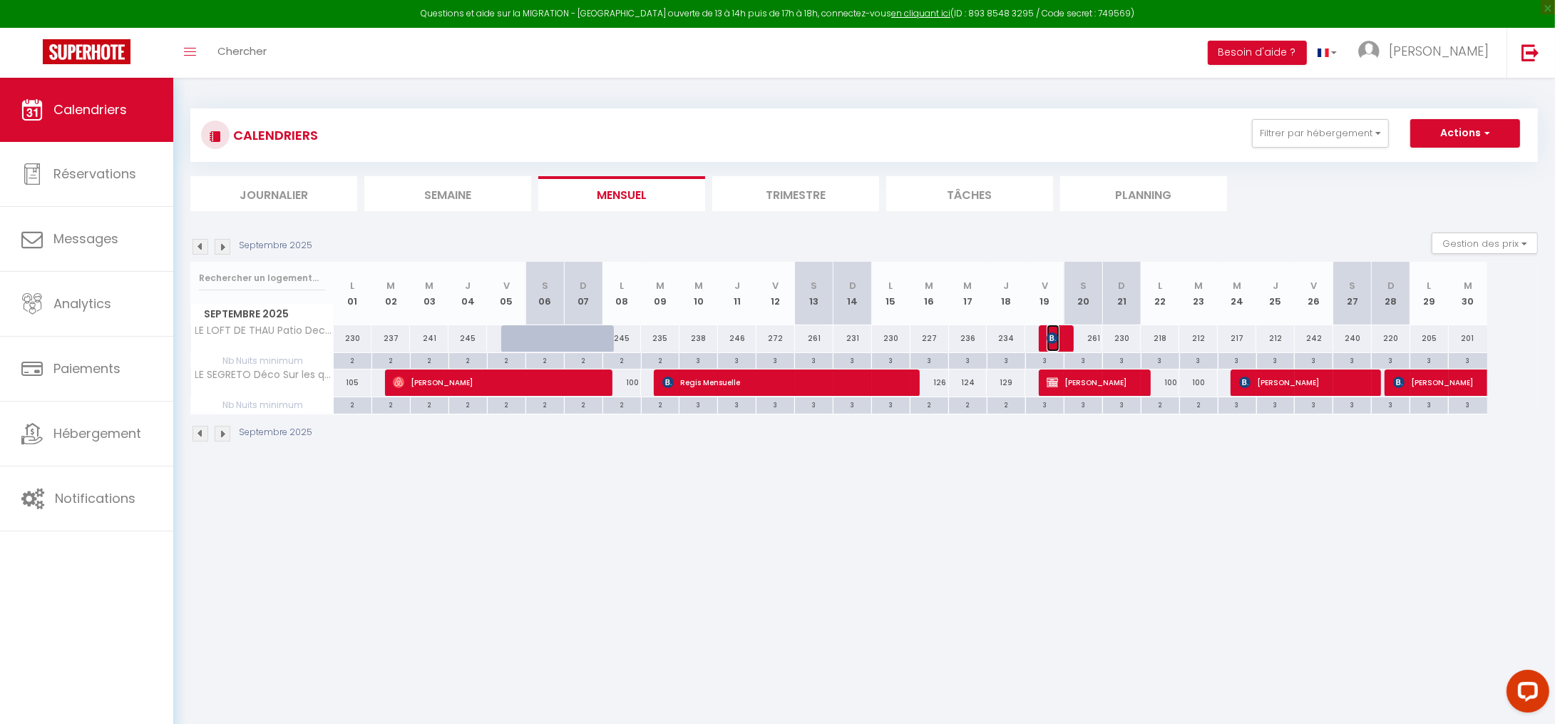
click at [1050, 340] on img at bounding box center [1052, 337] width 11 height 11
select select "OK"
select select "KO"
select select "0"
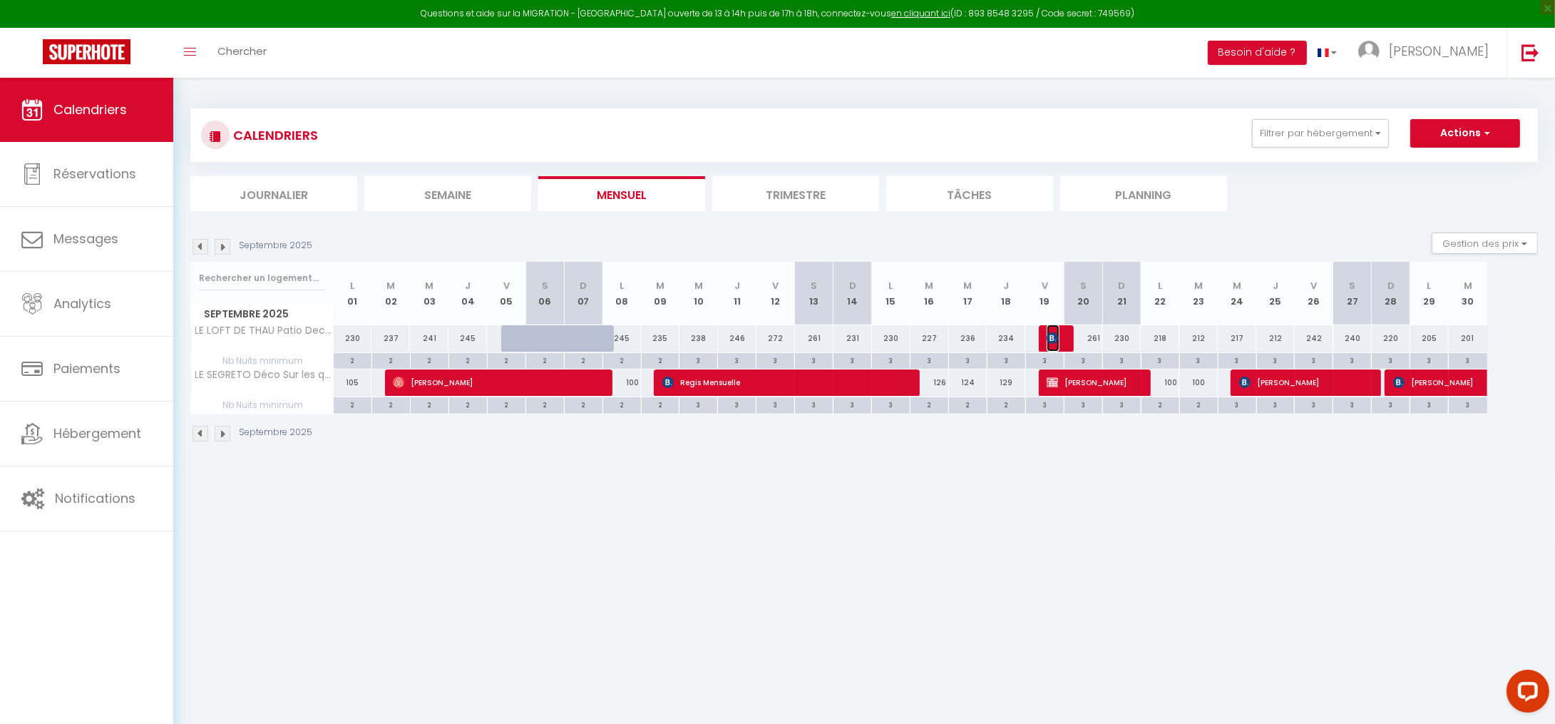
select select "1"
select select
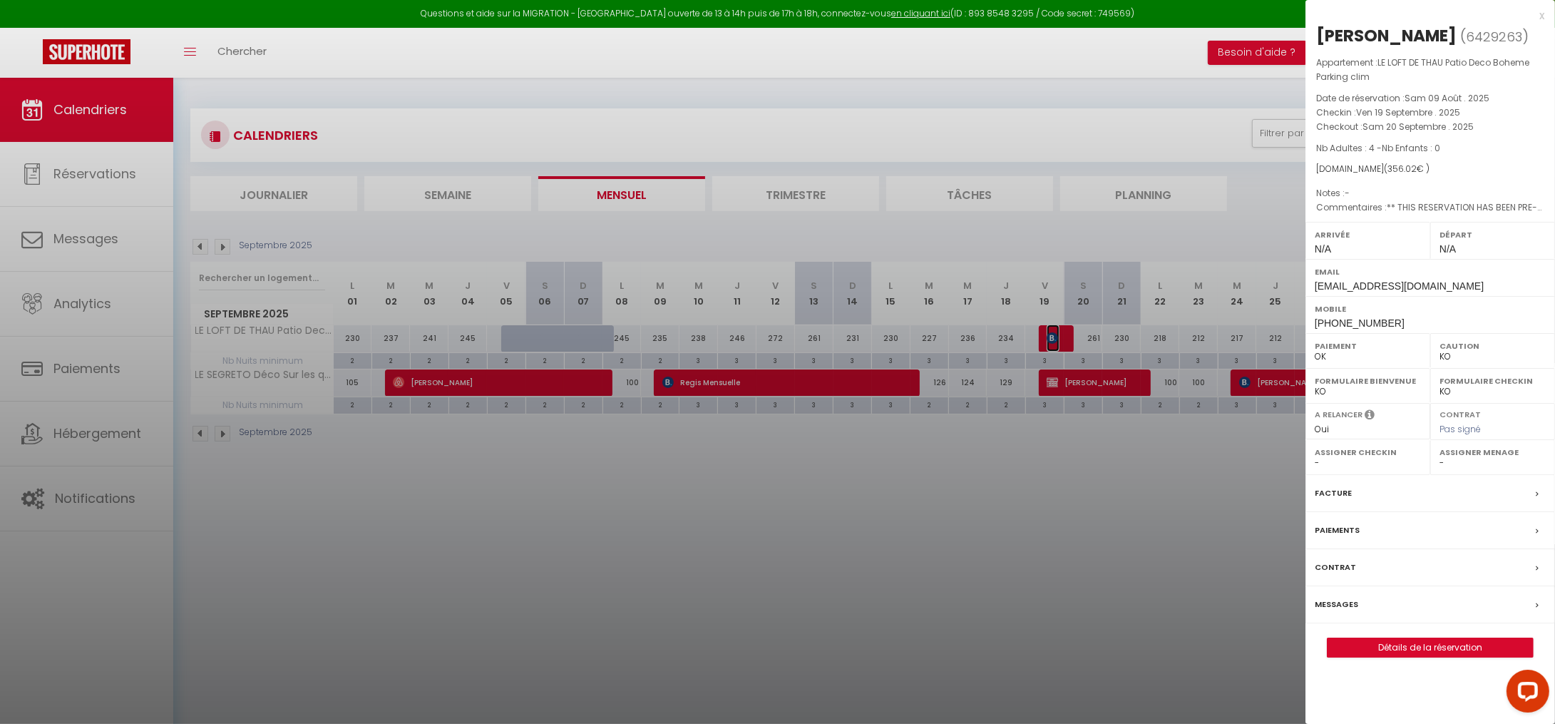
select select "23397"
select select "25610"
click at [1499, 33] on span "6429263" at bounding box center [1494, 37] width 56 height 18
copy span "6429263"
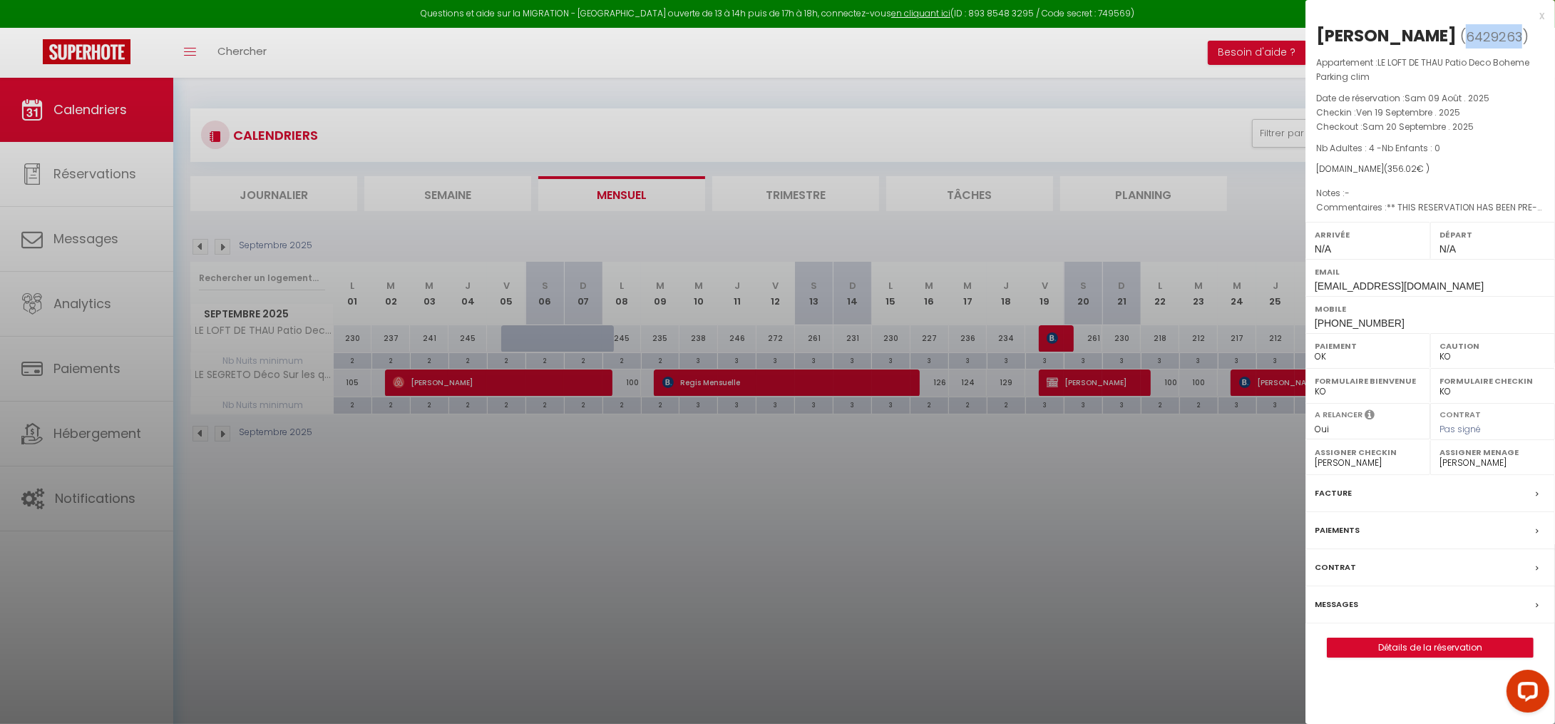
click at [1094, 602] on div at bounding box center [777, 362] width 1555 height 724
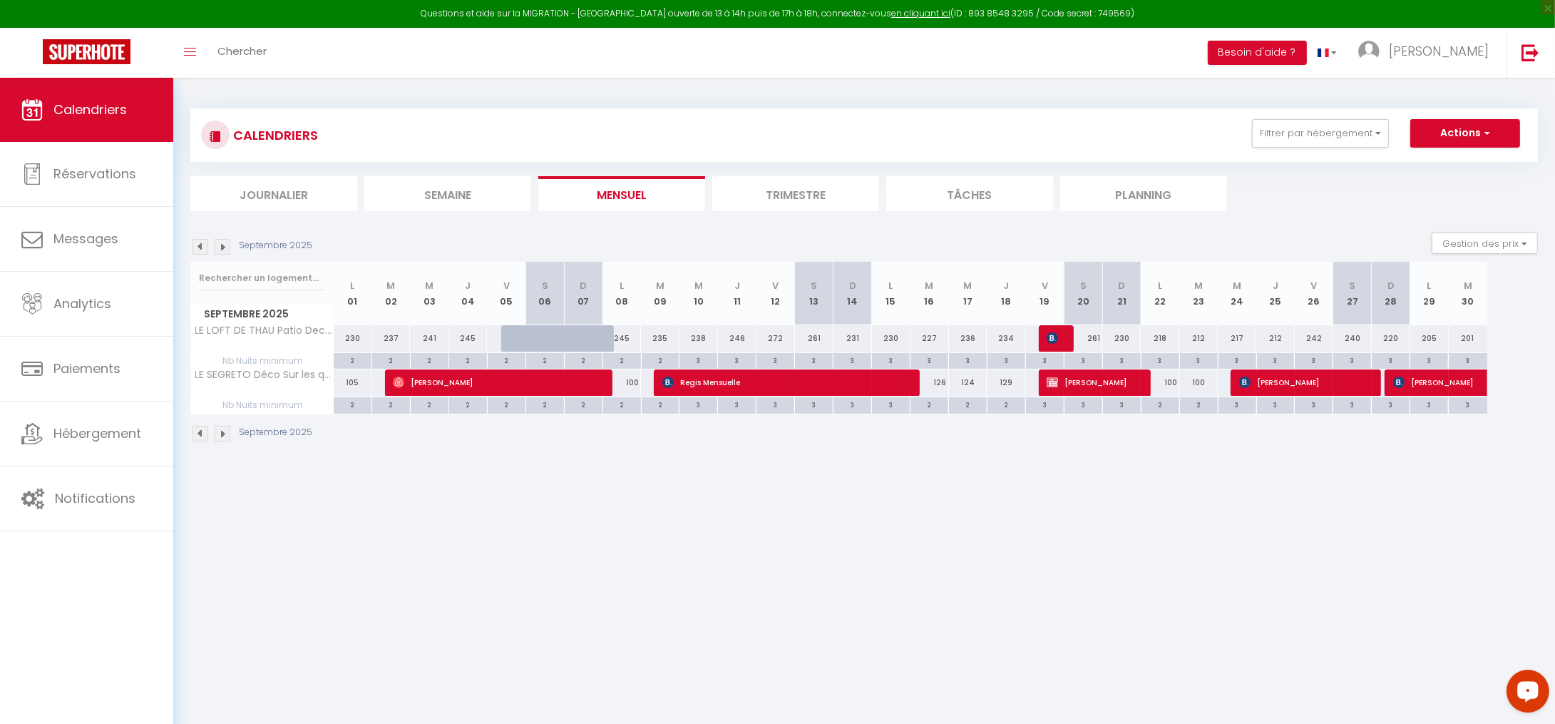
click at [1529, 698] on div "Open LiveChat chat widget" at bounding box center [1527, 689] width 24 height 24
click at [1056, 335] on img at bounding box center [1052, 337] width 11 height 11
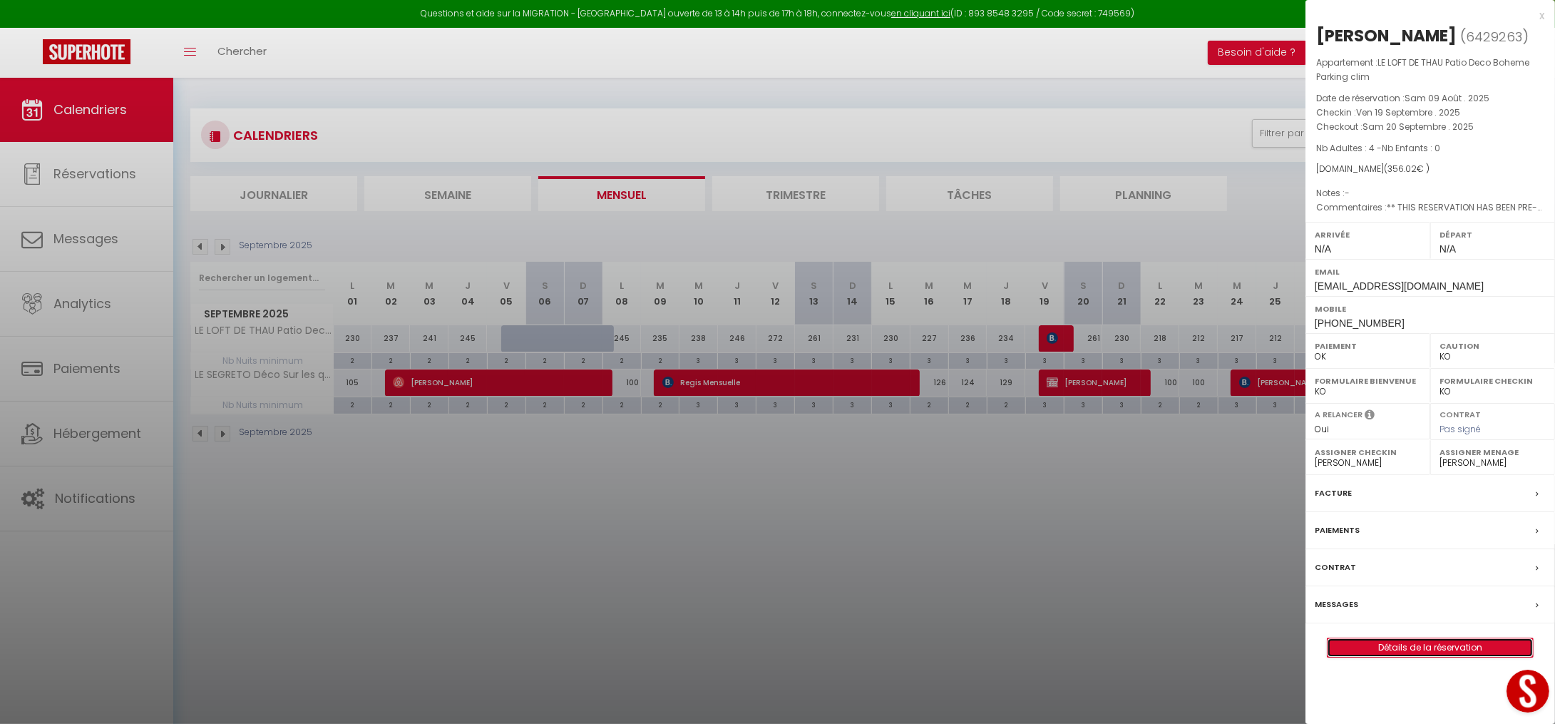
click at [1390, 648] on link "Détails de la réservation" at bounding box center [1430, 647] width 205 height 19
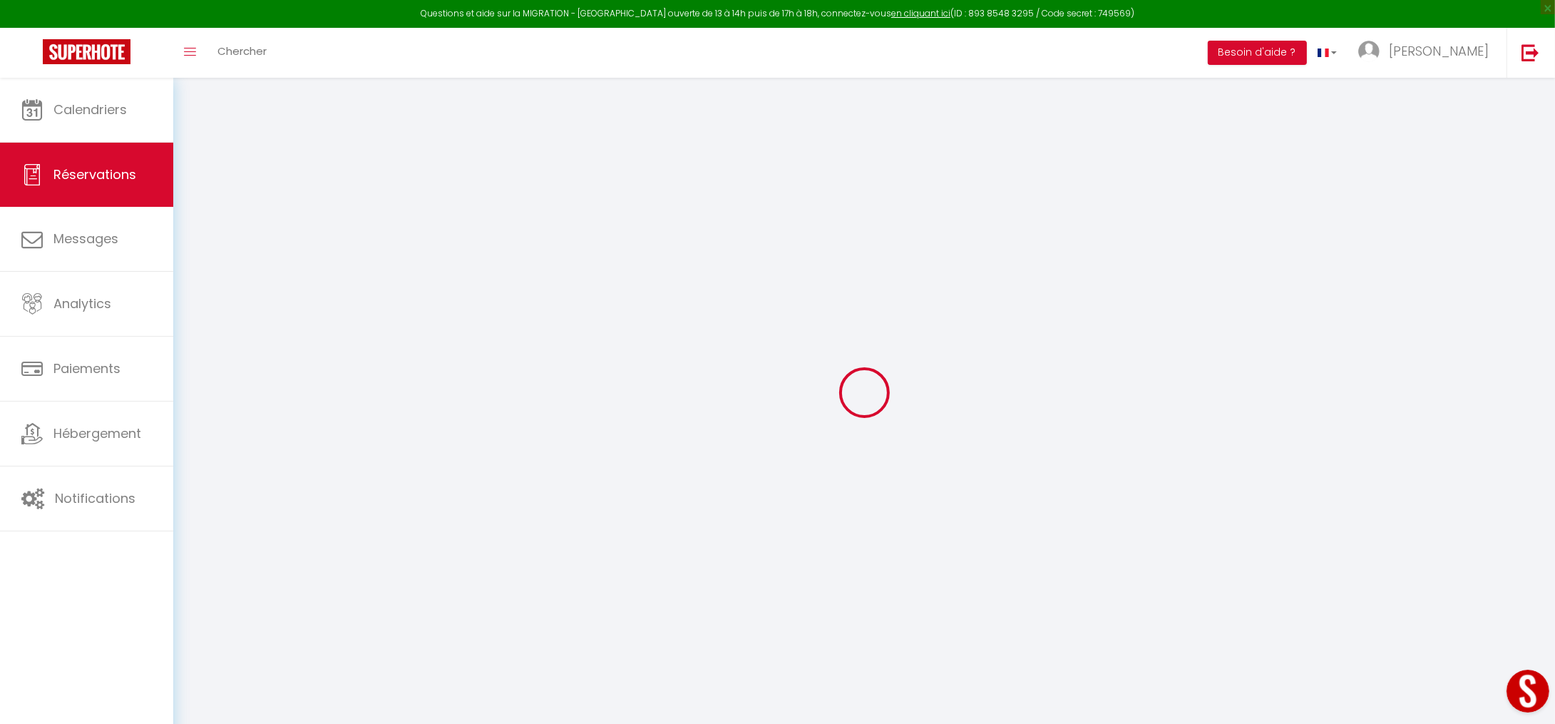
type input "Larissa"
type input "[PERSON_NAME]"
type input "[EMAIL_ADDRESS][DOMAIN_NAME]"
type input "[PHONE_NUMBER]"
type input "59075"
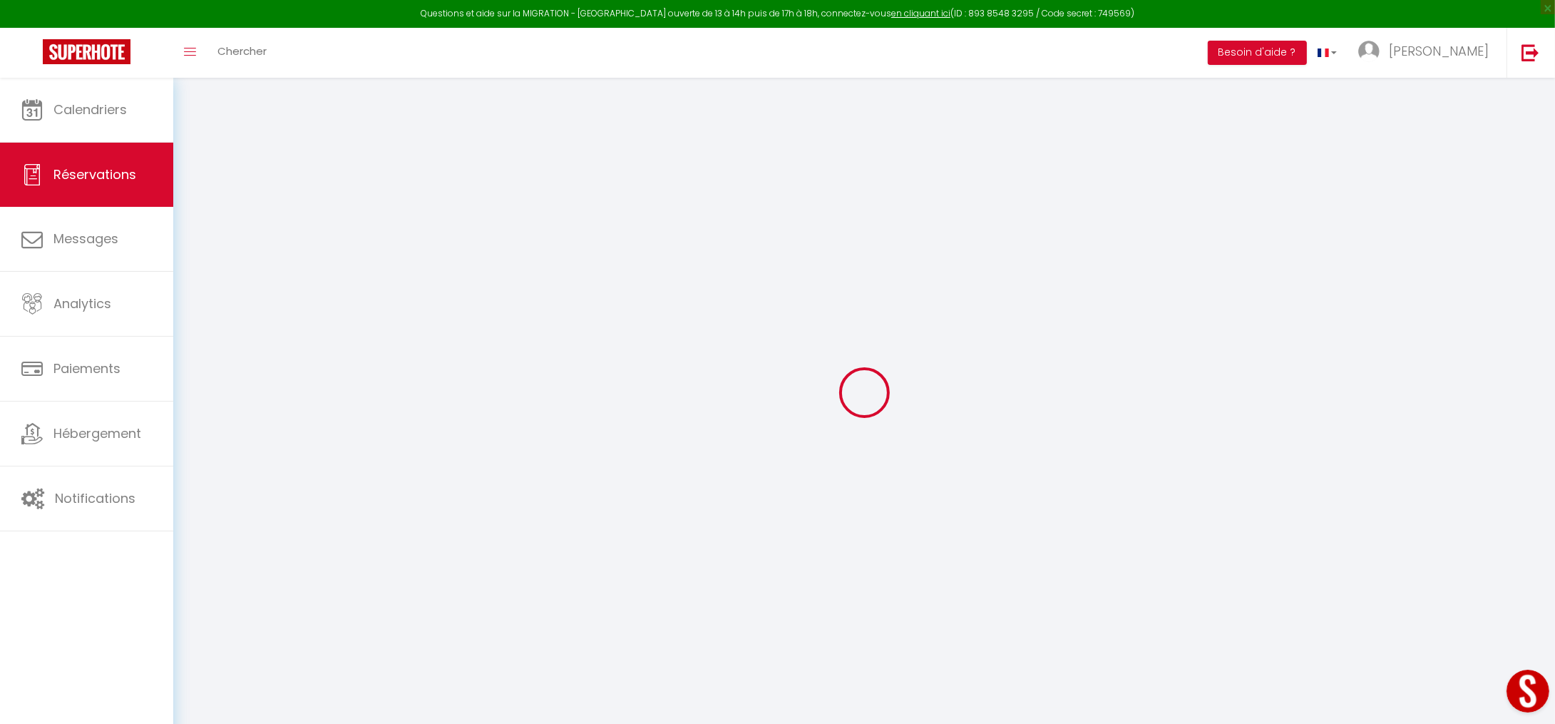
type input "Am Eversbach 29"
type input "Hamm"
select select "DE"
type input "30"
type input "50.92"
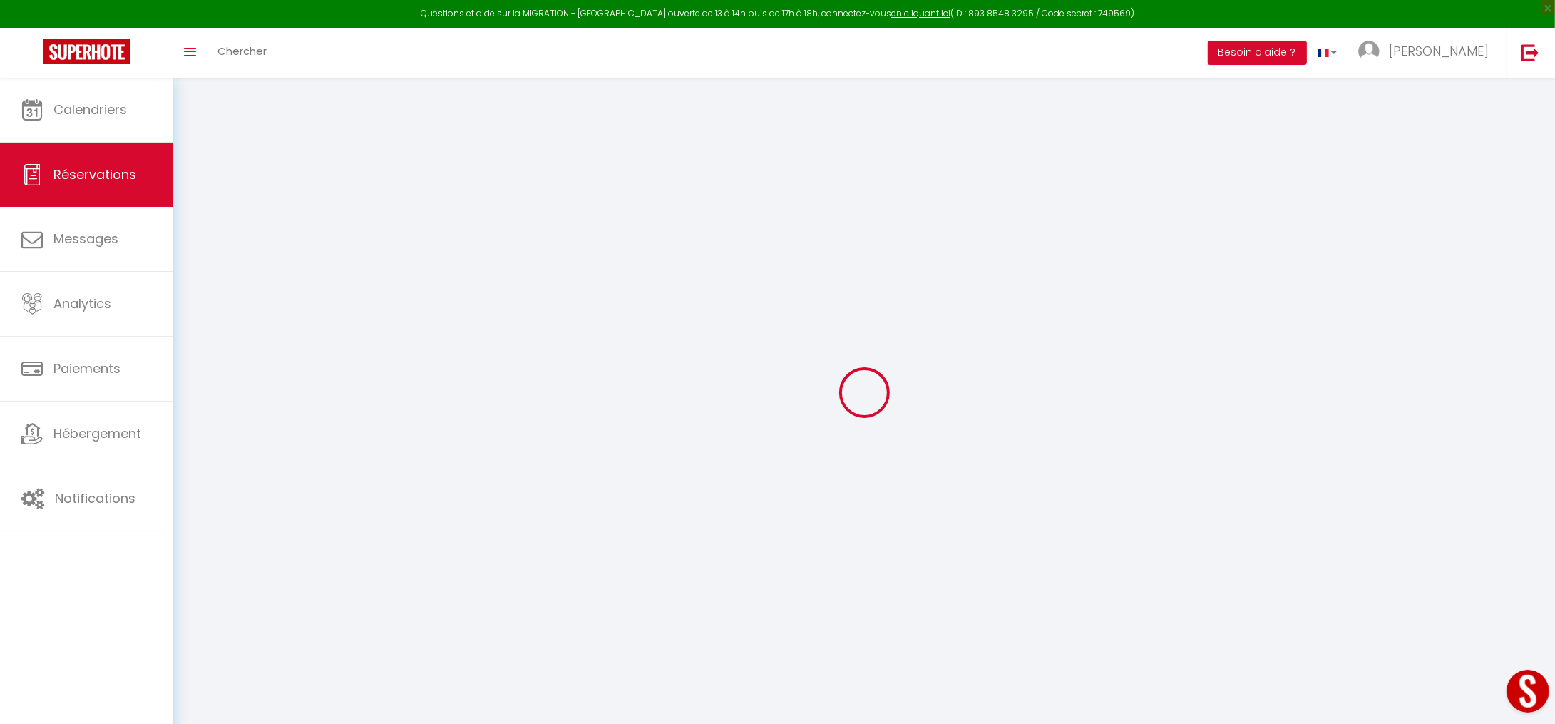
type input "4.98"
select select "72871"
select select "1"
select select
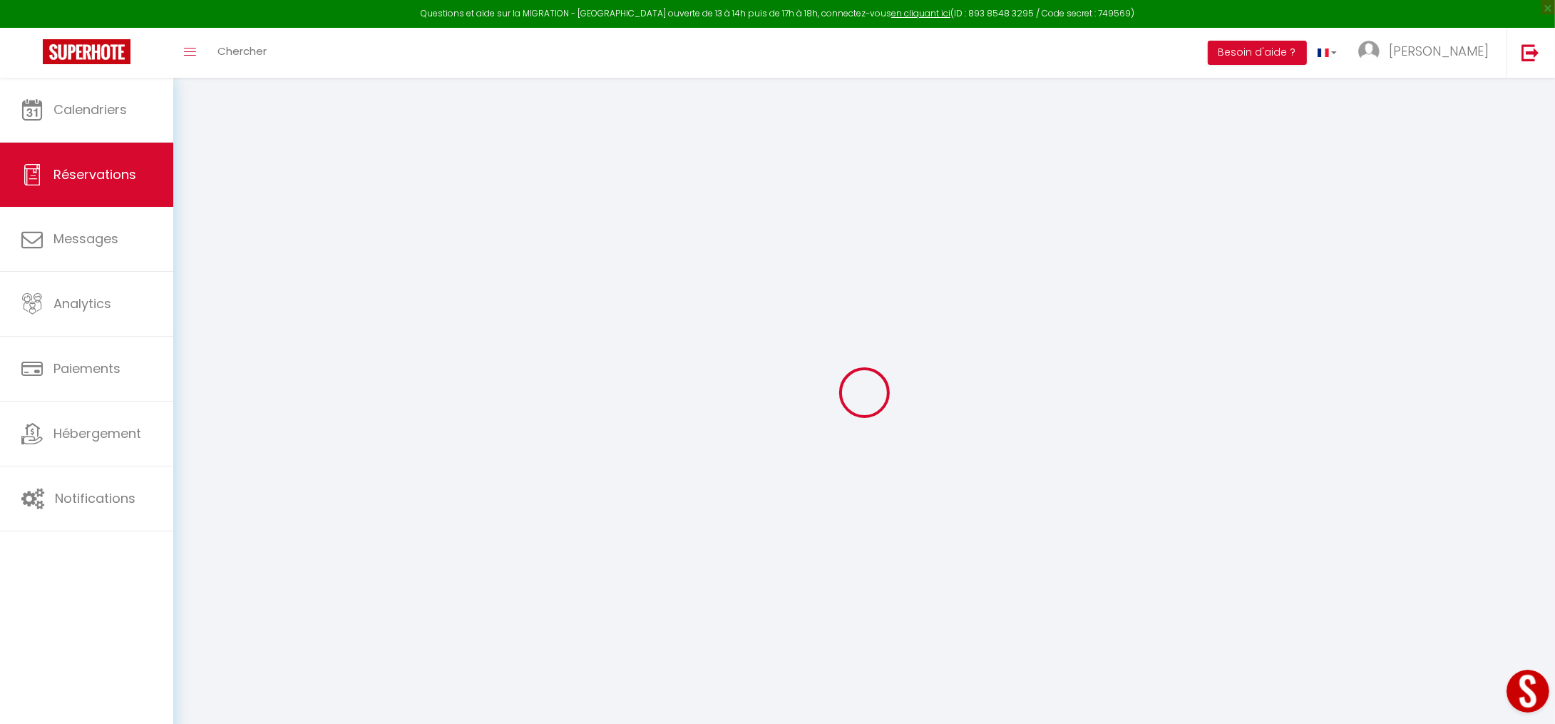
type input "4"
select select "12"
select select
type input "229.5"
checkbox input "false"
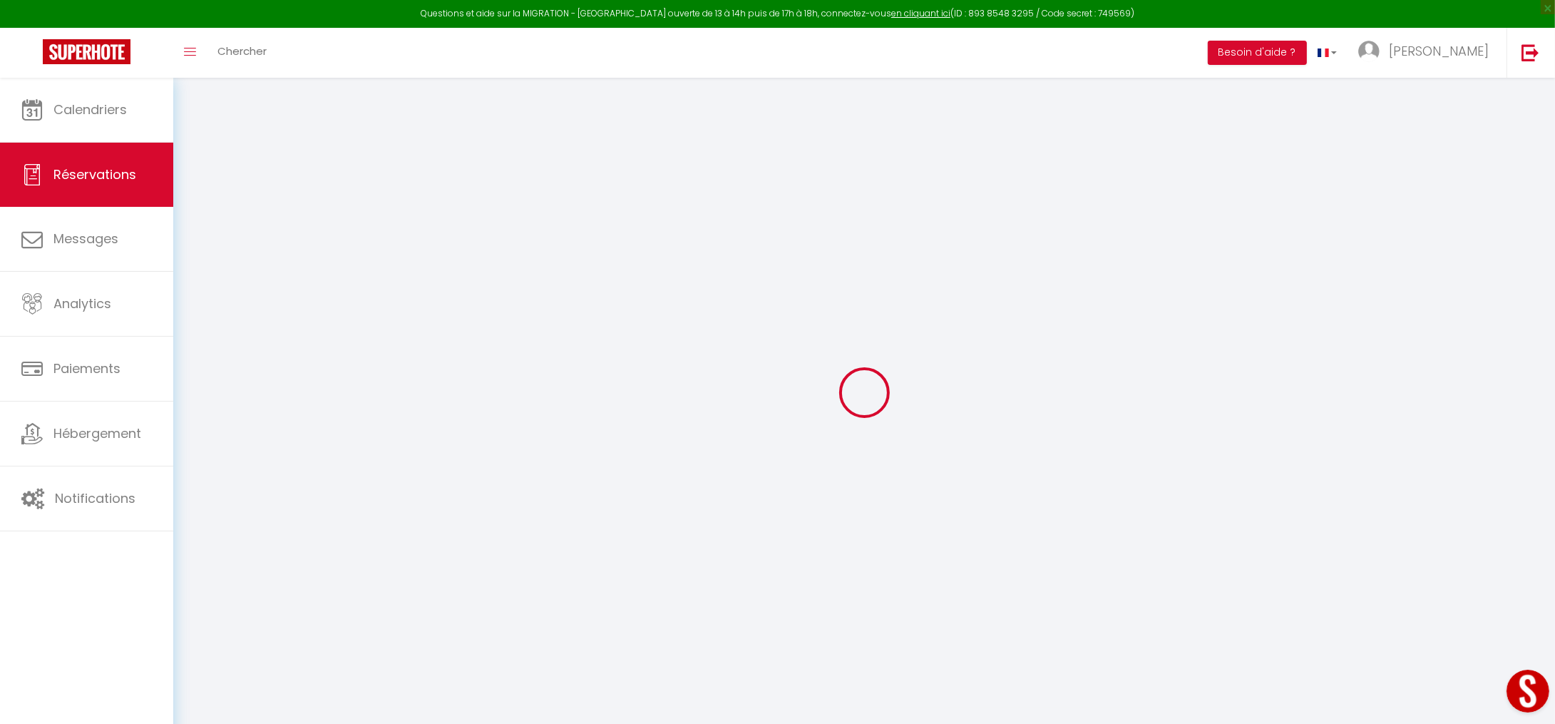
type input "0"
select select "2"
type input "0"
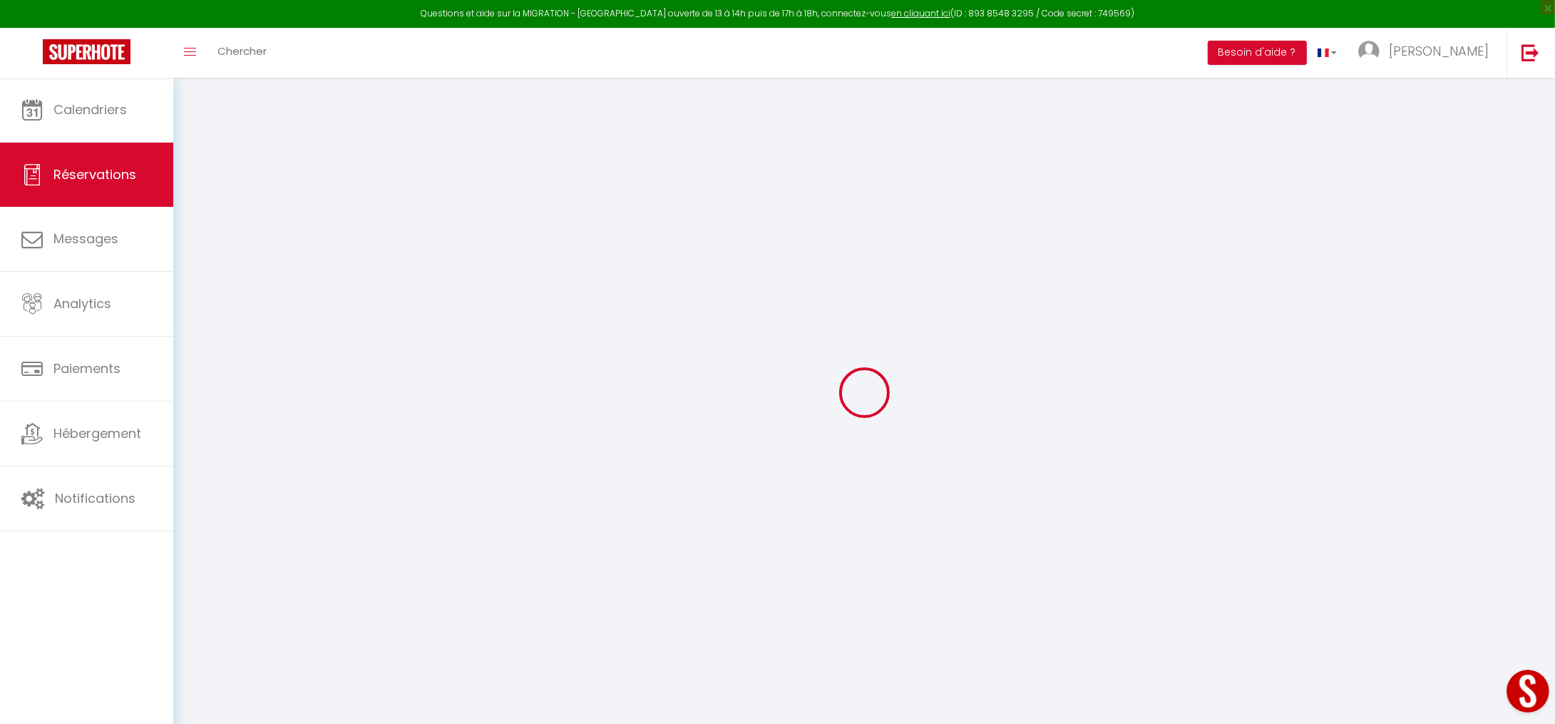
select select
select select "14"
checkbox input "false"
select select
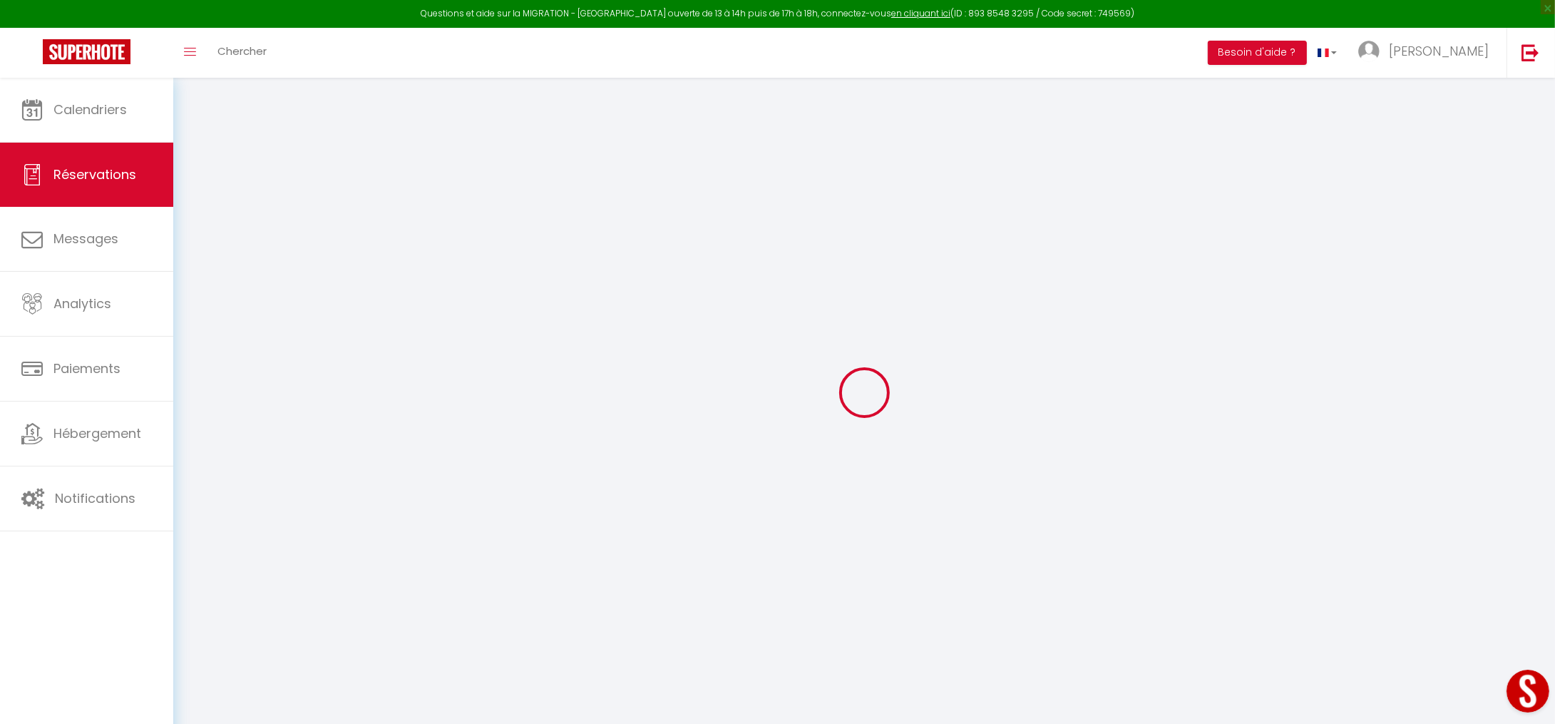
select select
checkbox input "false"
select select
checkbox input "false"
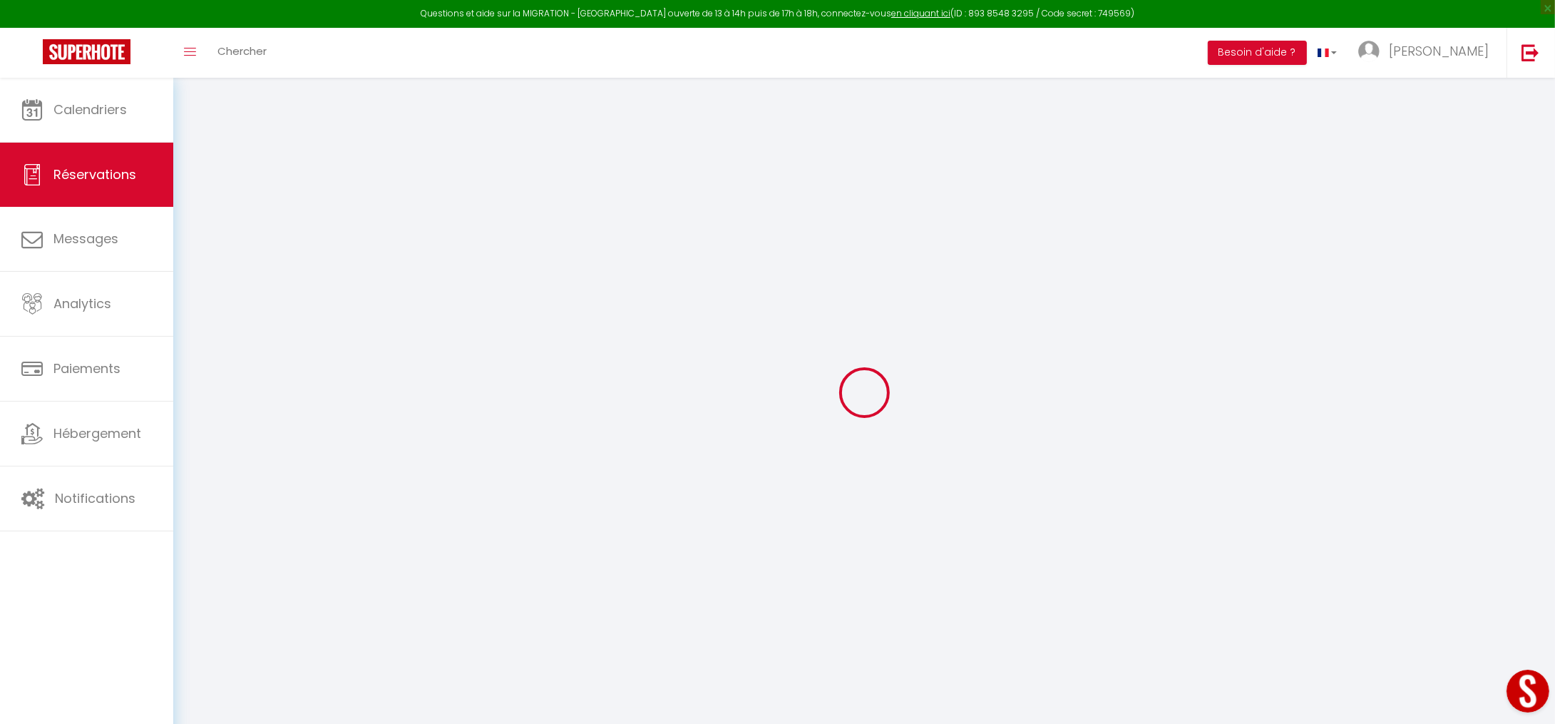
select select
checkbox input "false"
type textarea "** THIS RESERVATION HAS BEEN PRE-PAID ** BOOKING NOTE : Payment charge is EUR 4…"
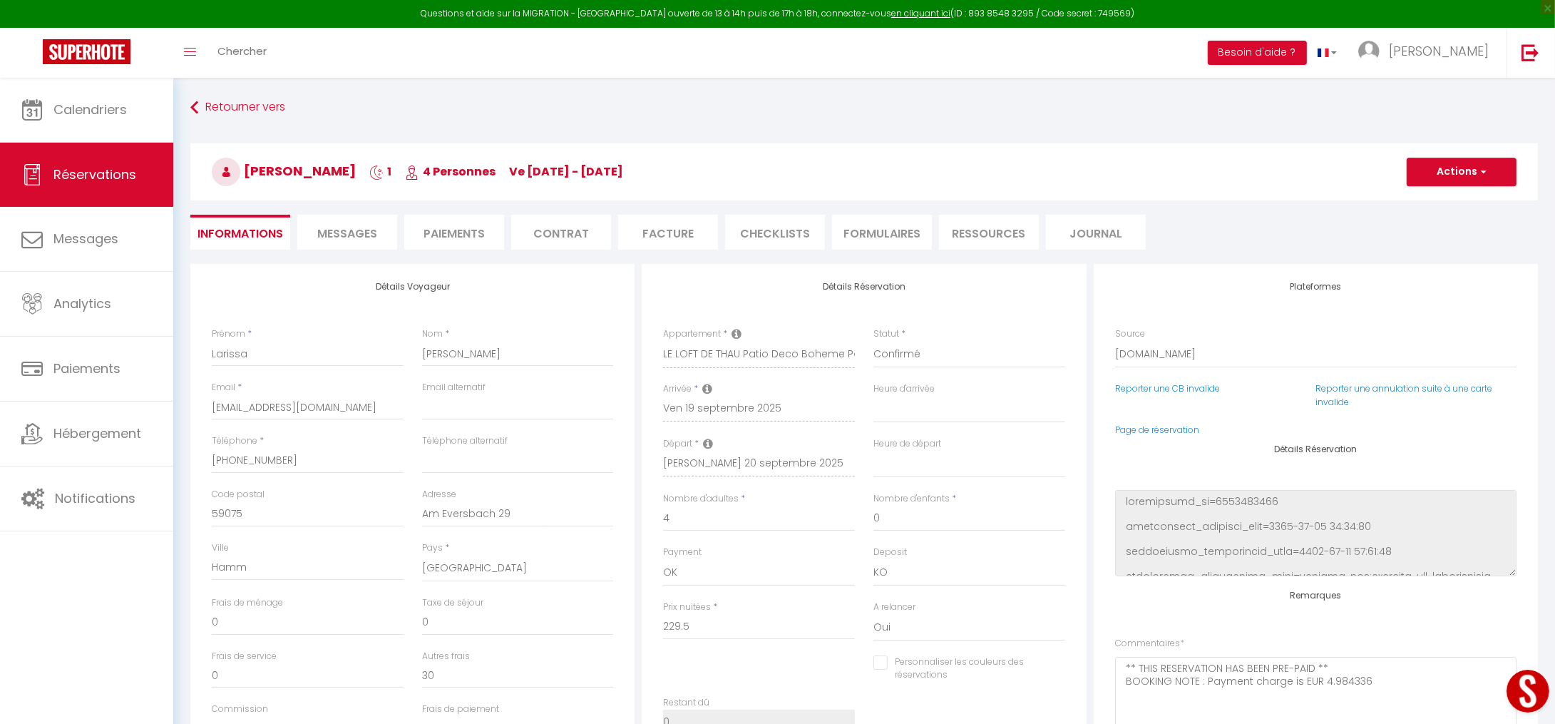
type input "80"
type input "16.52"
select select
checkbox input "false"
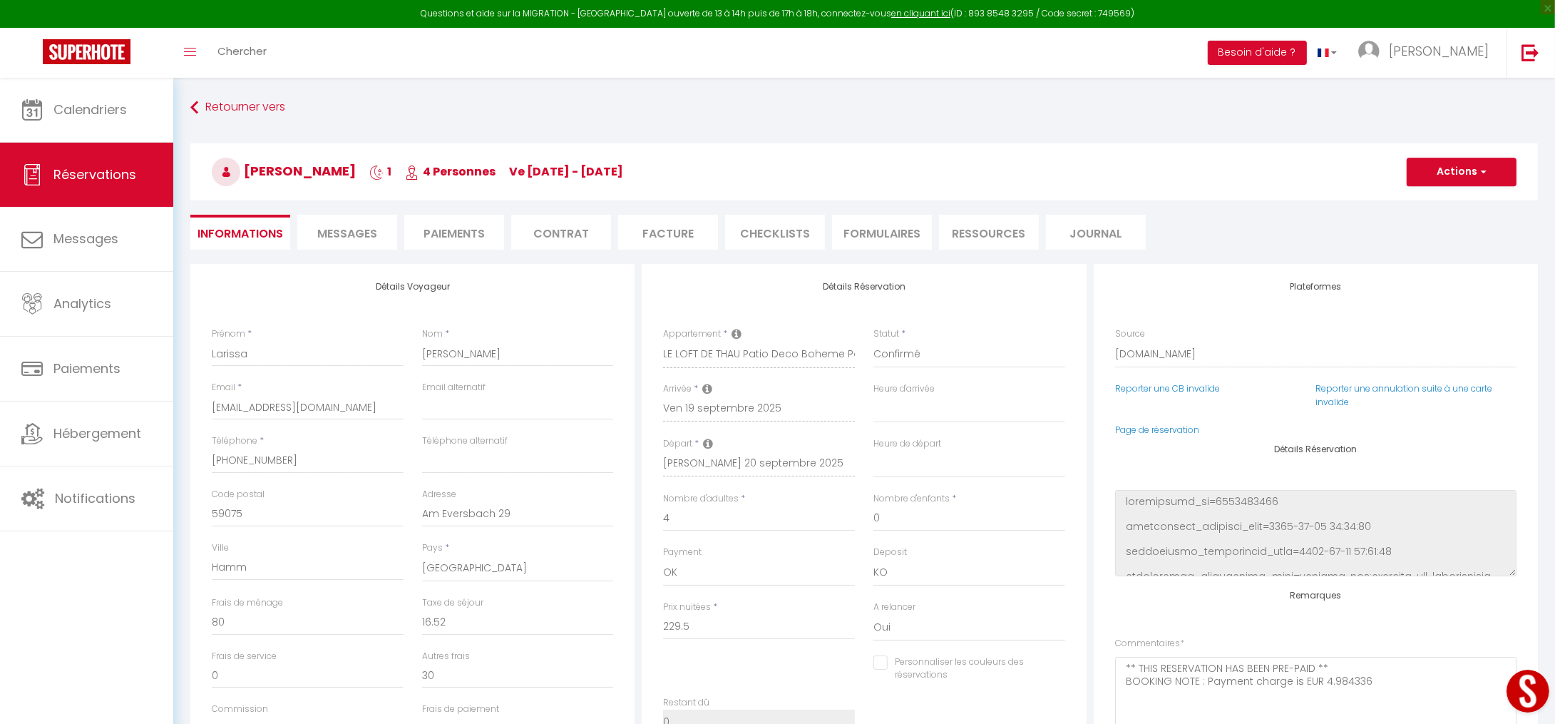
select select
drag, startPoint x: 1535, startPoint y: 699, endPoint x: 3024, endPoint y: 1363, distance: 1630.2
click at [1535, 699] on button "Open LiveChat chat widget" at bounding box center [1527, 690] width 43 height 43
click at [355, 240] on span "Messages" at bounding box center [347, 233] width 60 height 16
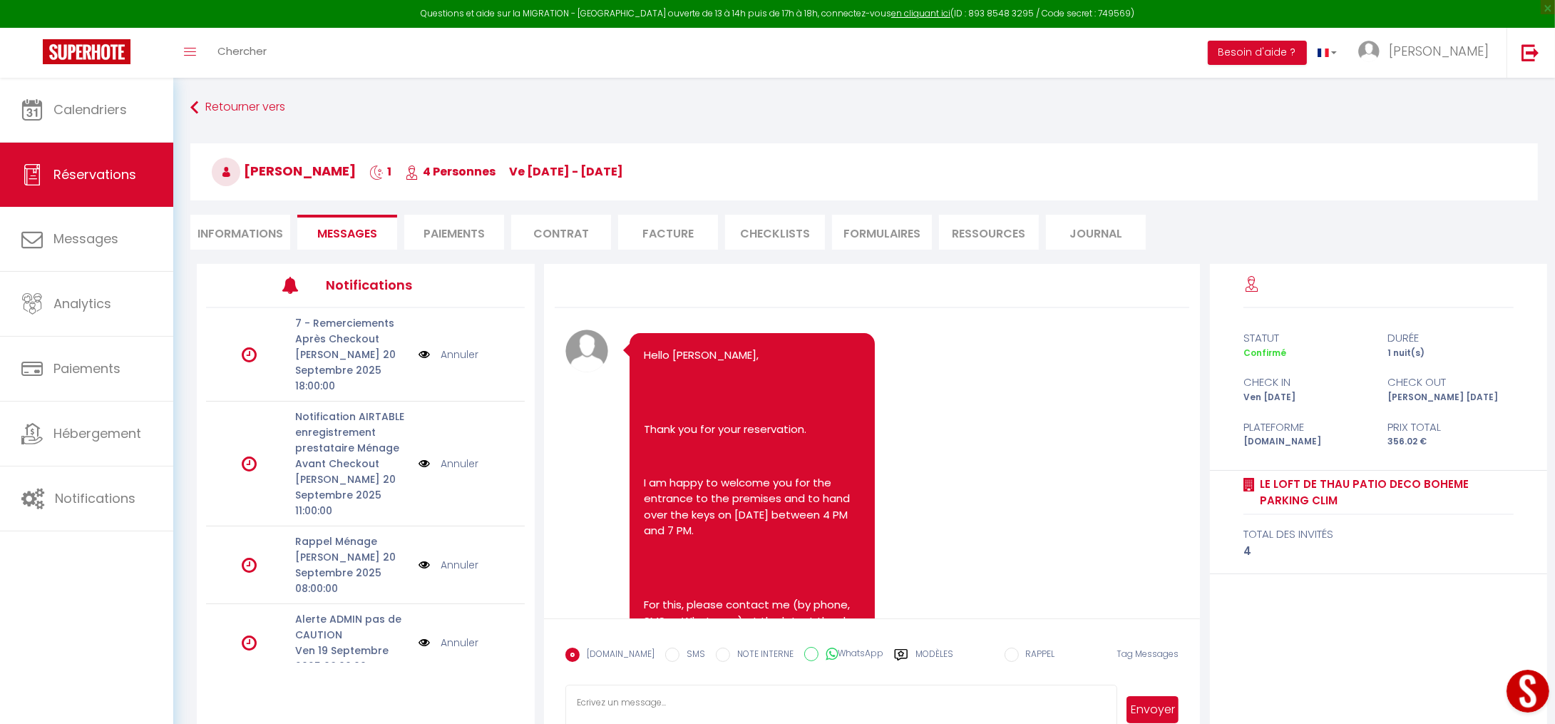
click at [453, 230] on li "Paiements" at bounding box center [454, 232] width 100 height 35
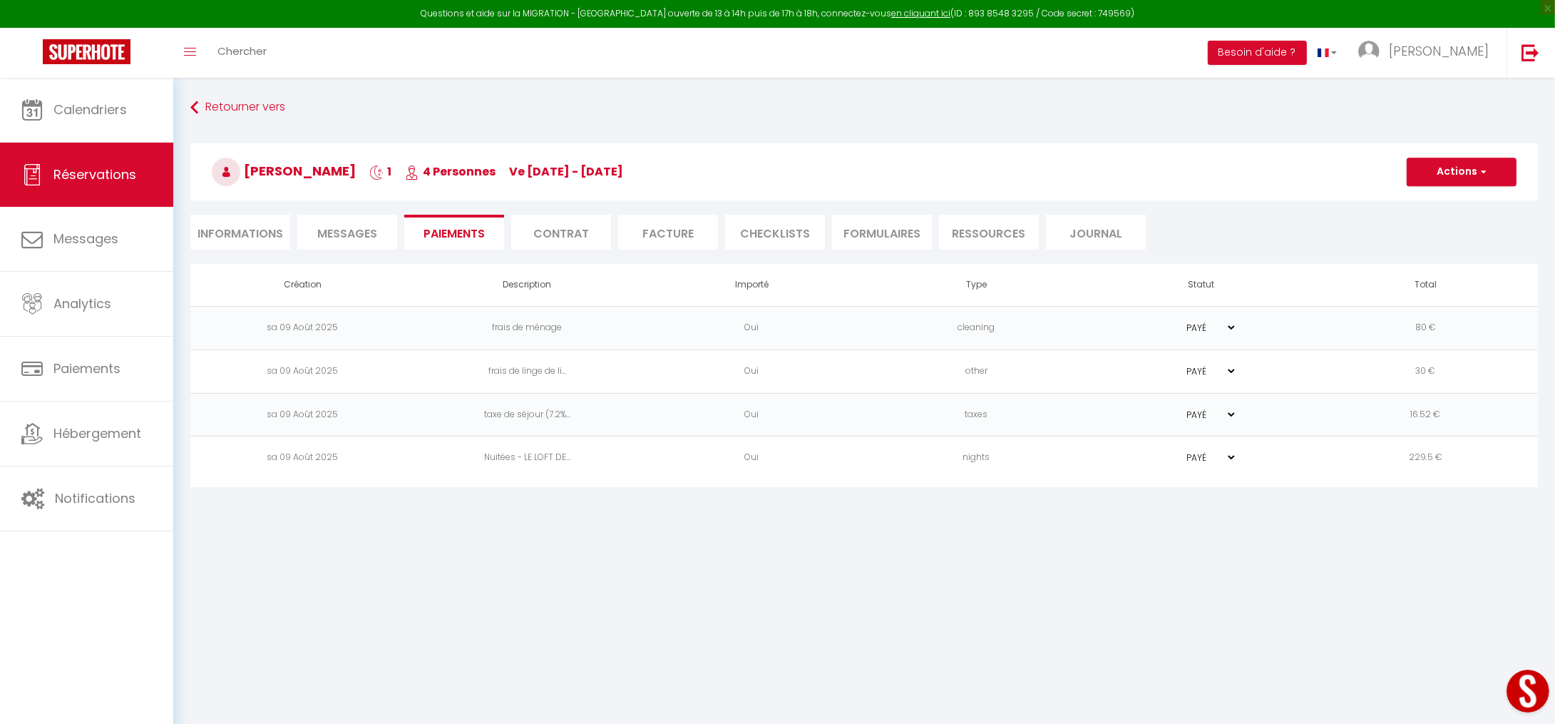
click at [534, 236] on li "Contrat" at bounding box center [561, 232] width 100 height 35
select select
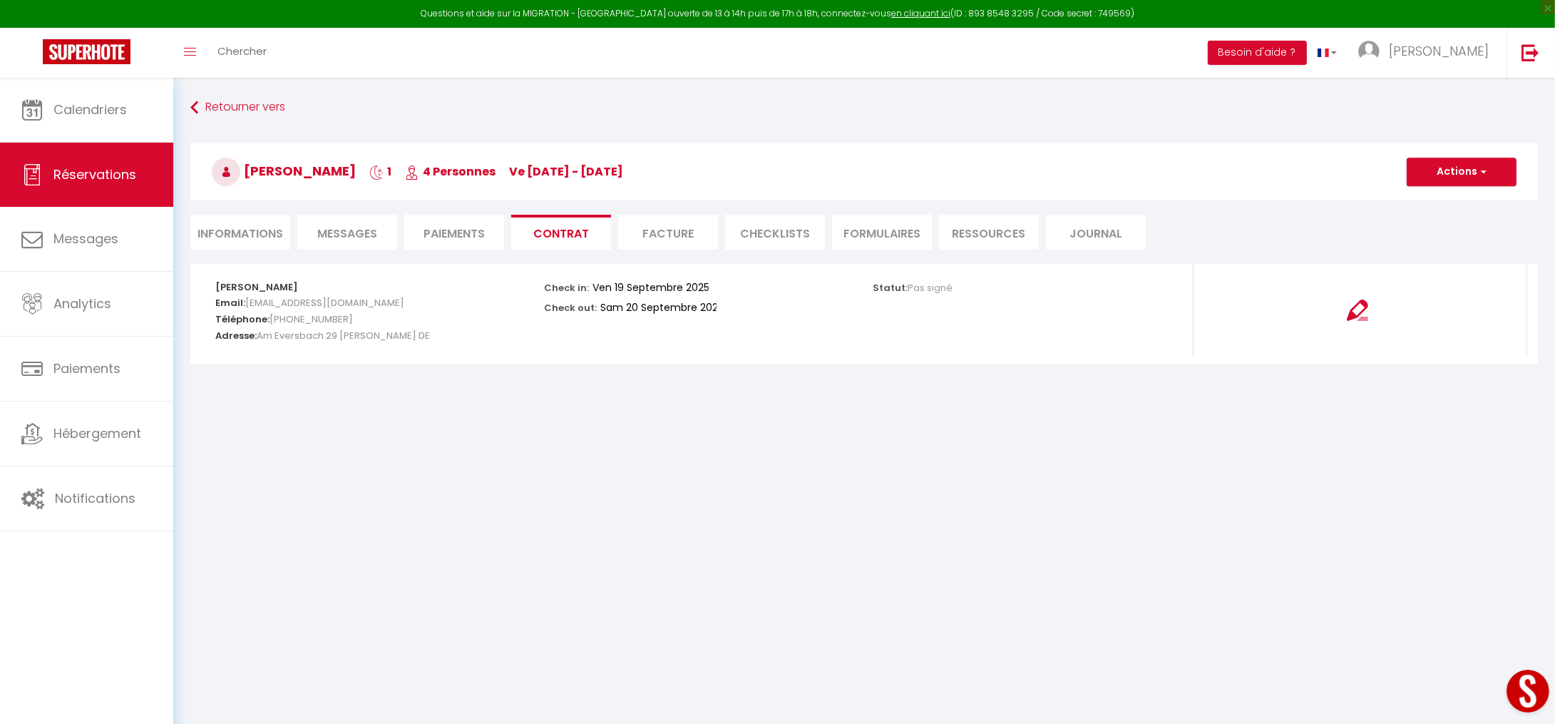
click at [216, 232] on li "Informations" at bounding box center [240, 232] width 100 height 35
select select
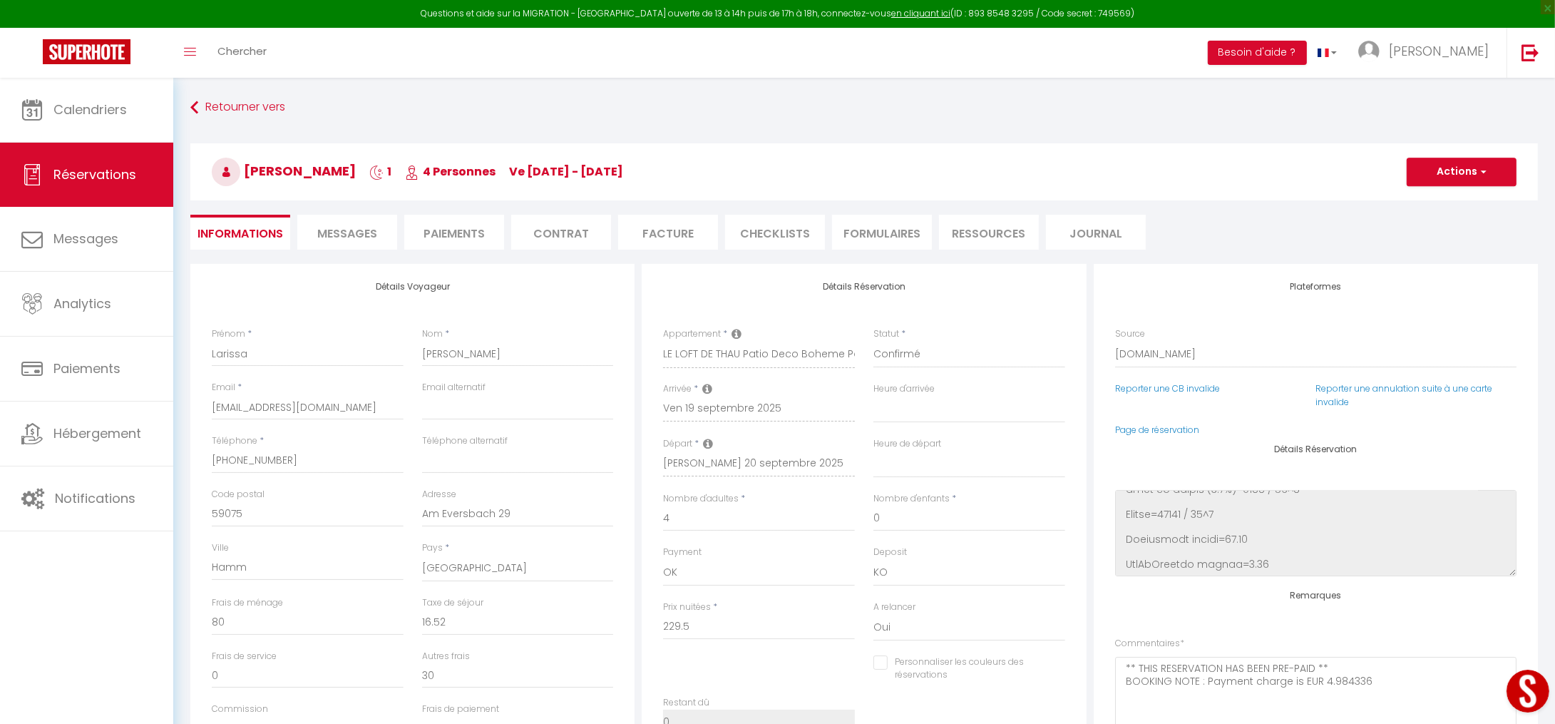
click at [543, 232] on li "Contrat" at bounding box center [561, 232] width 100 height 35
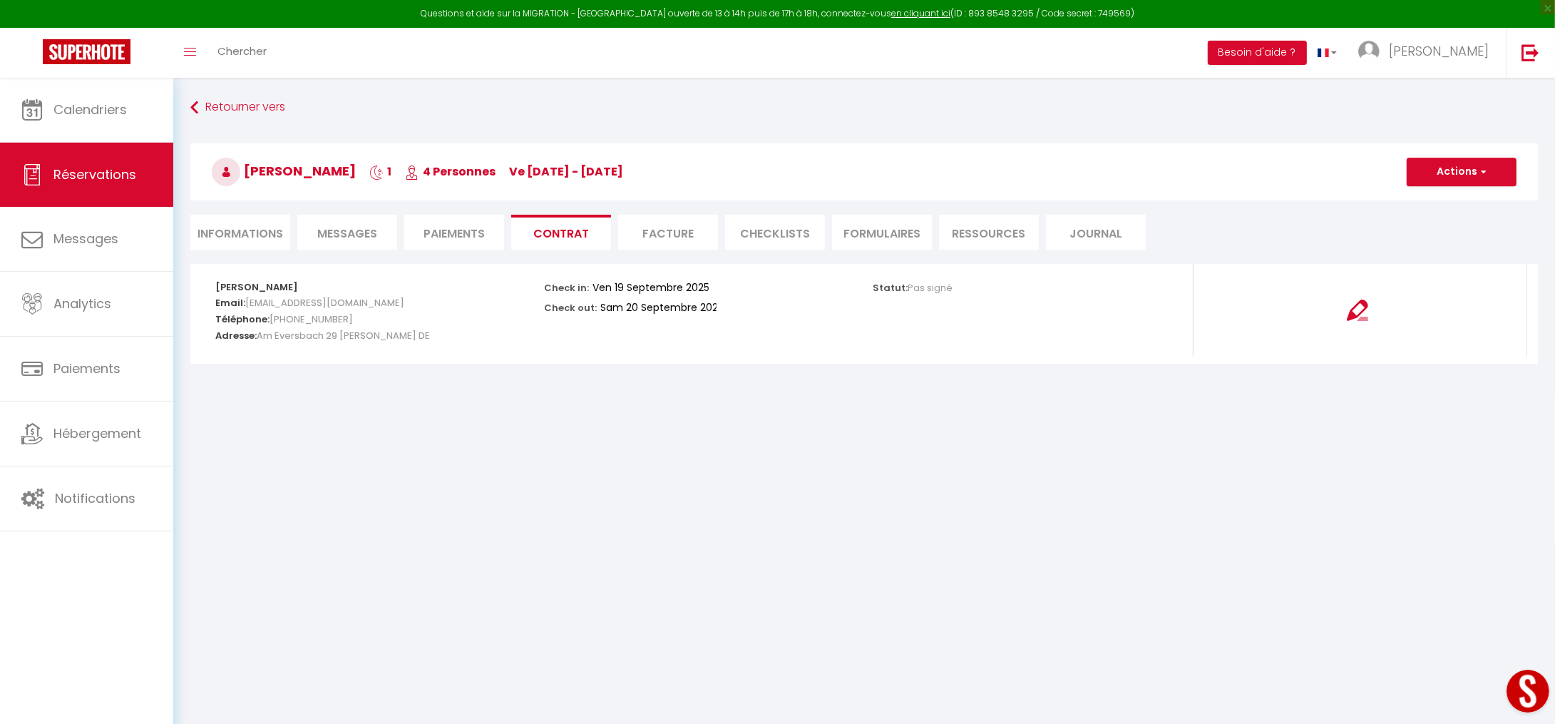
click at [669, 240] on li "Facture" at bounding box center [668, 232] width 100 height 35
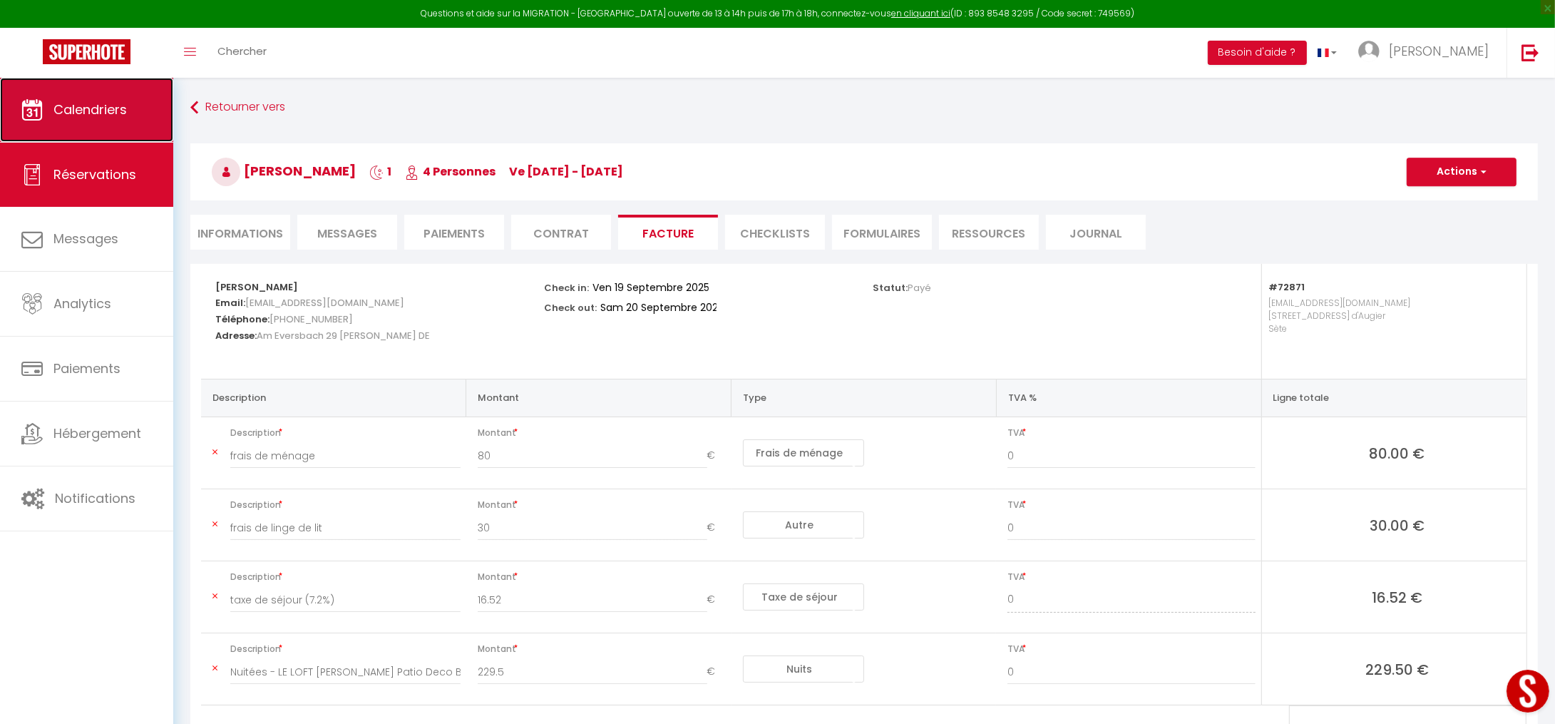
click at [83, 114] on span "Calendriers" at bounding box center [89, 110] width 73 height 18
